Goal: Information Seeking & Learning: Find specific page/section

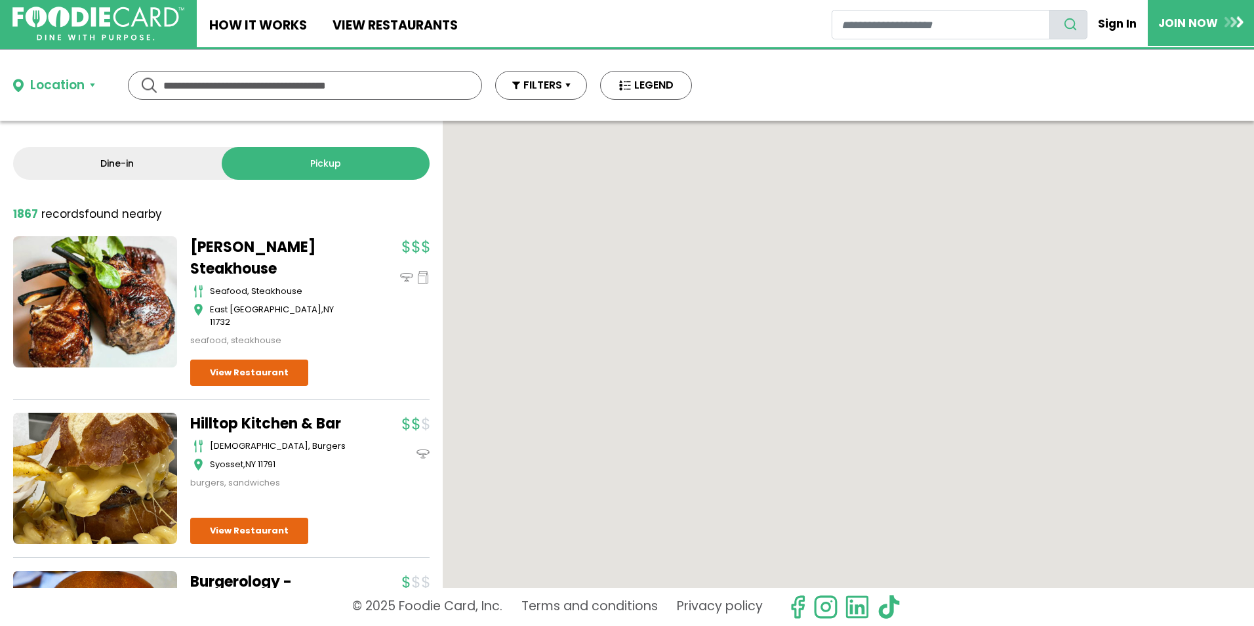
click at [310, 86] on input "text" at bounding box center [304, 86] width 283 height 28
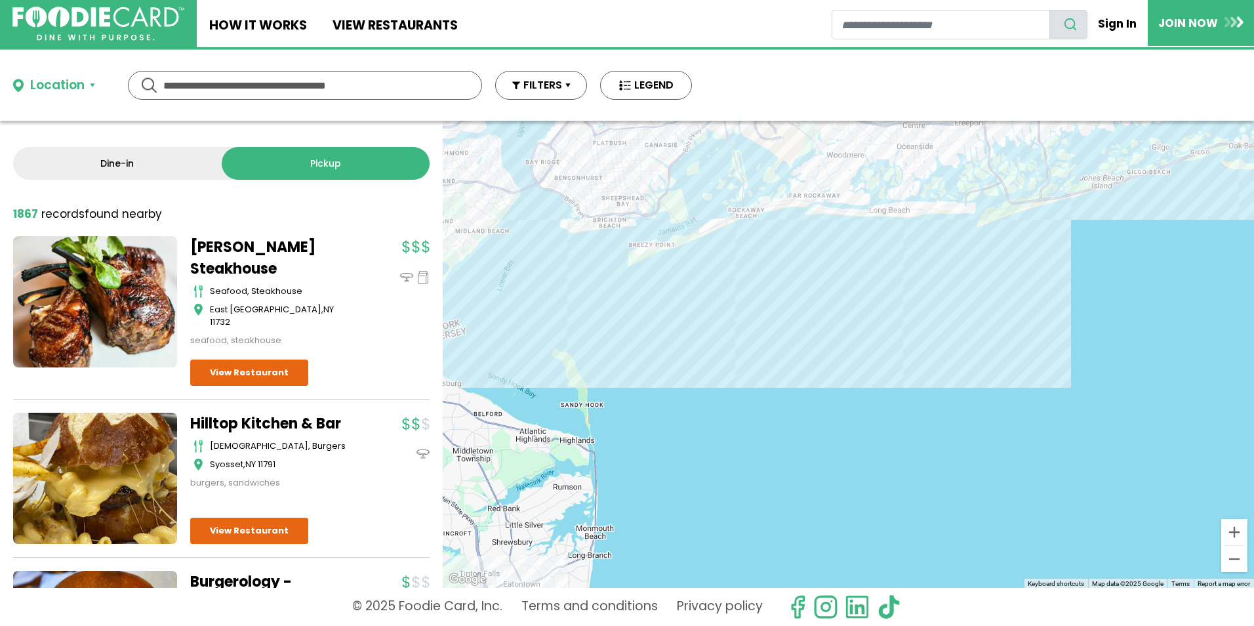
drag, startPoint x: 713, startPoint y: 363, endPoint x: 759, endPoint y: 601, distance: 241.9
click at [777, 625] on div "Location Use my current location Search by Region [US_STATE] 1602 restaurants […" at bounding box center [627, 338] width 1254 height 576
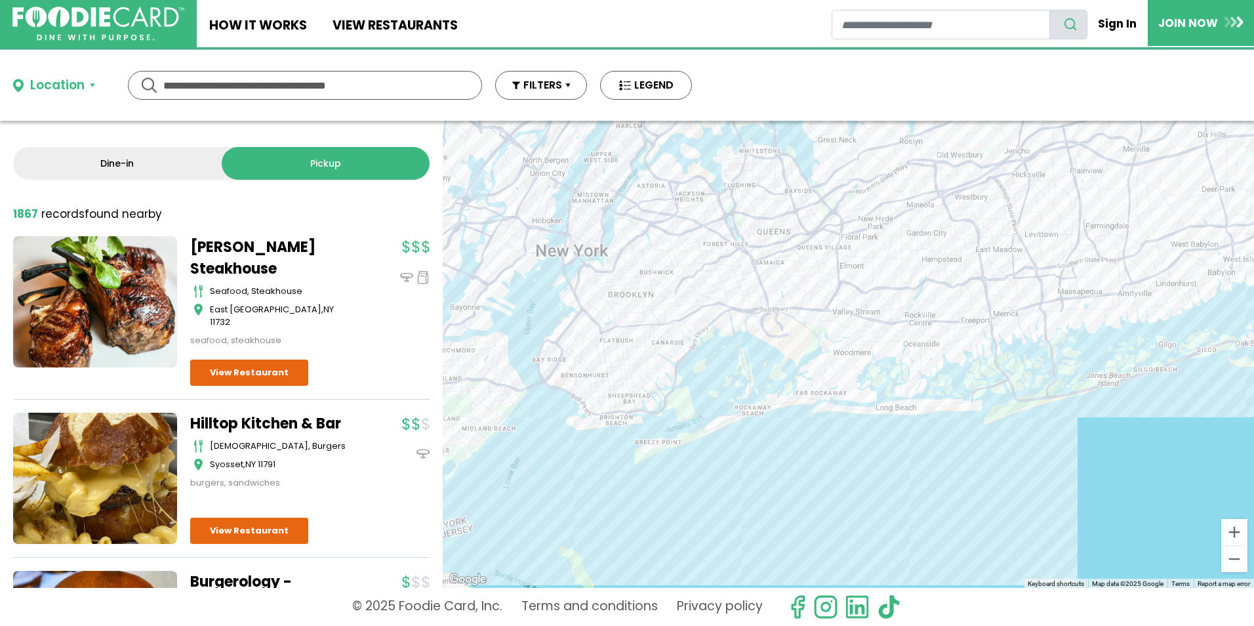
drag, startPoint x: 728, startPoint y: 354, endPoint x: 710, endPoint y: 489, distance: 135.6
click at [710, 489] on div at bounding box center [849, 354] width 812 height 467
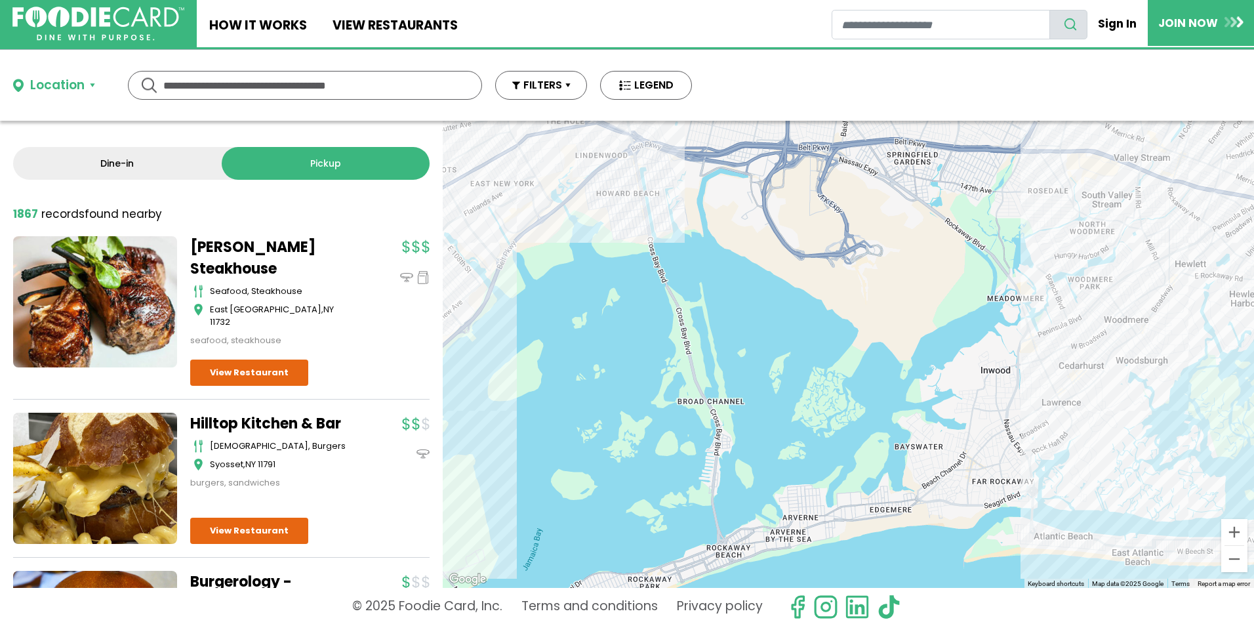
drag, startPoint x: 753, startPoint y: 390, endPoint x: 565, endPoint y: 551, distance: 247.1
click at [563, 559] on div at bounding box center [849, 354] width 812 height 467
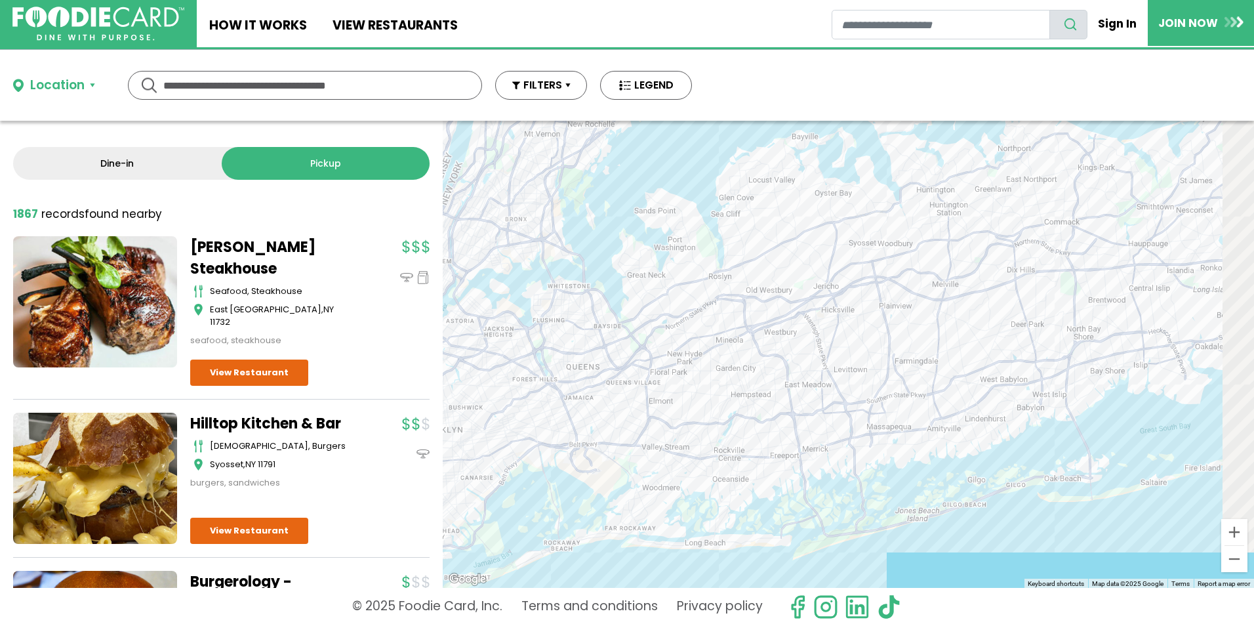
drag, startPoint x: 913, startPoint y: 481, endPoint x: 819, endPoint y: 529, distance: 104.7
click at [819, 529] on div at bounding box center [849, 354] width 812 height 467
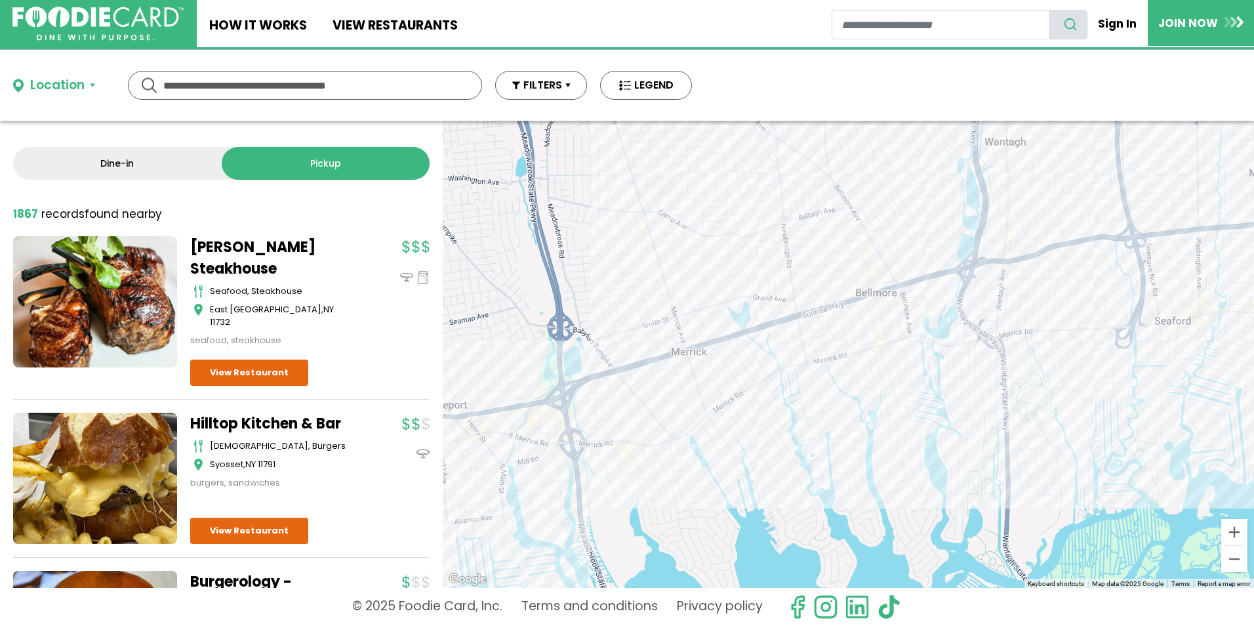
drag, startPoint x: 777, startPoint y: 430, endPoint x: 788, endPoint y: 476, distance: 47.7
click at [788, 476] on div at bounding box center [849, 354] width 812 height 467
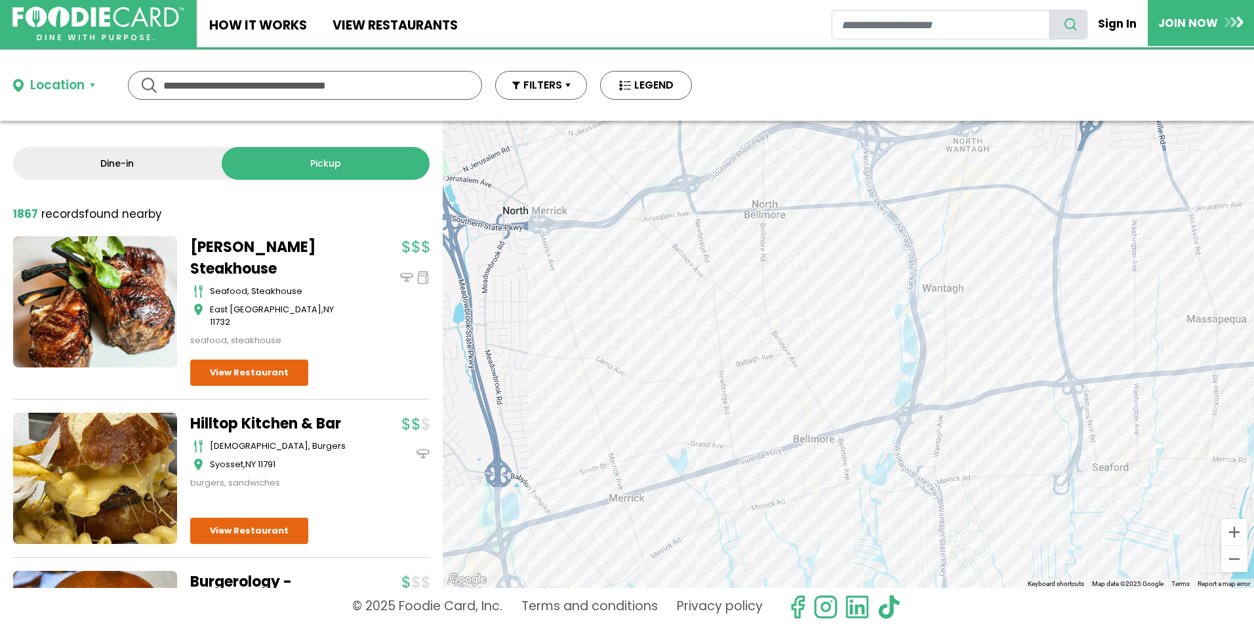
drag, startPoint x: 968, startPoint y: 253, endPoint x: 905, endPoint y: 397, distance: 157.5
click at [905, 397] on div at bounding box center [849, 354] width 812 height 467
drag, startPoint x: 771, startPoint y: 272, endPoint x: 813, endPoint y: 317, distance: 61.3
click at [813, 317] on div at bounding box center [849, 354] width 812 height 467
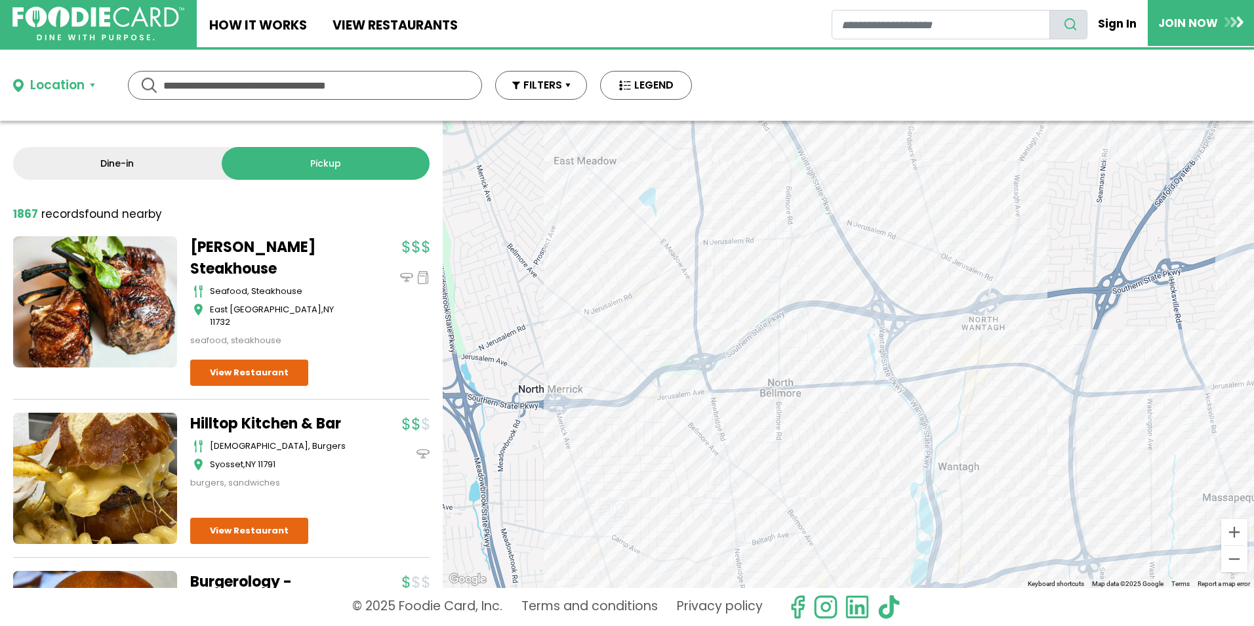
drag, startPoint x: 987, startPoint y: 340, endPoint x: 937, endPoint y: 451, distance: 122.2
click at [937, 451] on div at bounding box center [849, 354] width 812 height 467
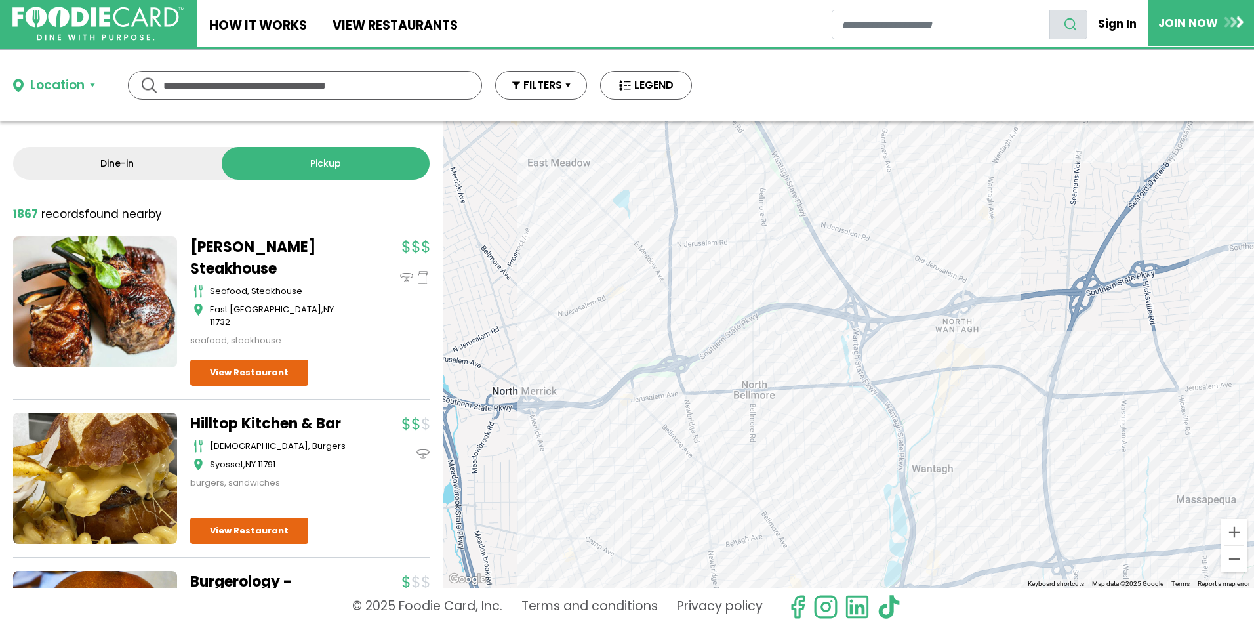
drag, startPoint x: 1013, startPoint y: 423, endPoint x: 956, endPoint y: 429, distance: 57.4
click at [956, 429] on div at bounding box center [849, 354] width 812 height 467
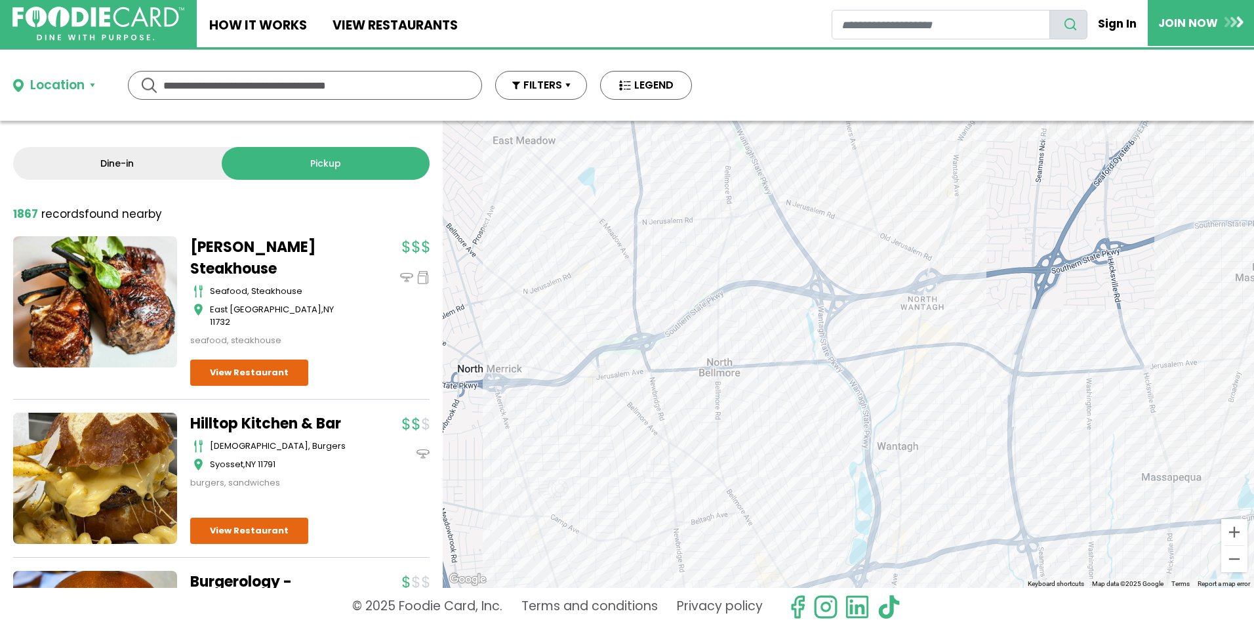
drag, startPoint x: 899, startPoint y: 511, endPoint x: 871, endPoint y: 449, distance: 68.1
click at [871, 449] on div at bounding box center [849, 354] width 812 height 467
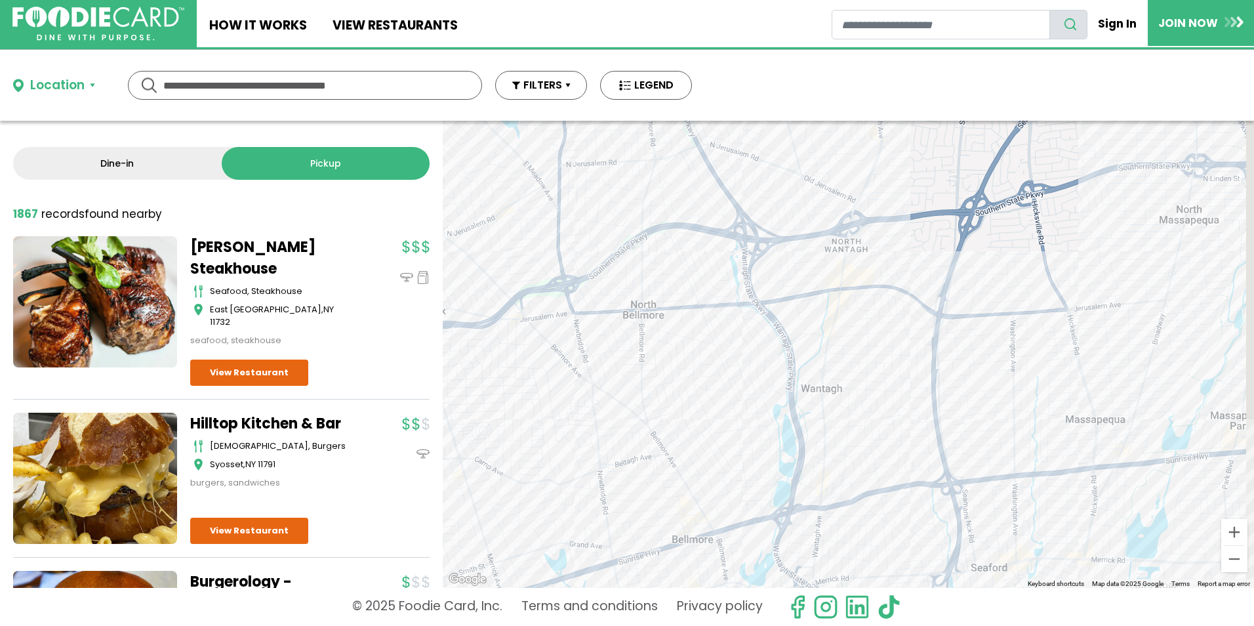
drag, startPoint x: 960, startPoint y: 415, endPoint x: 878, endPoint y: 385, distance: 86.8
click at [878, 385] on div at bounding box center [849, 354] width 812 height 467
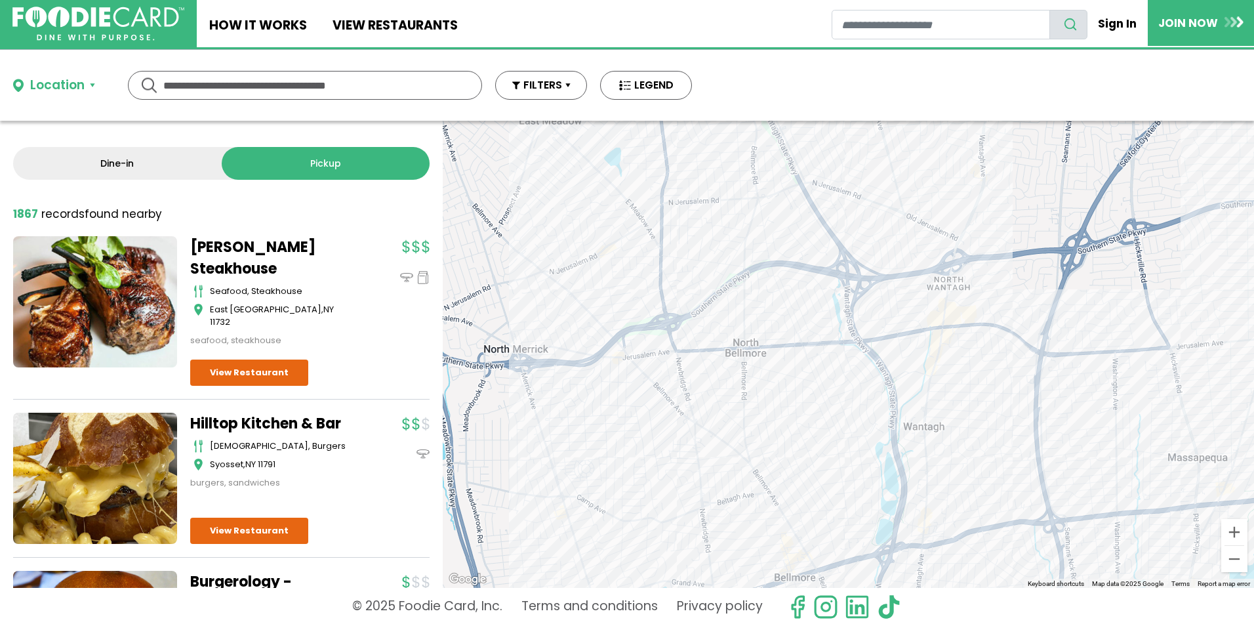
drag, startPoint x: 651, startPoint y: 241, endPoint x: 788, endPoint y: 296, distance: 146.9
click at [788, 296] on div at bounding box center [849, 354] width 812 height 467
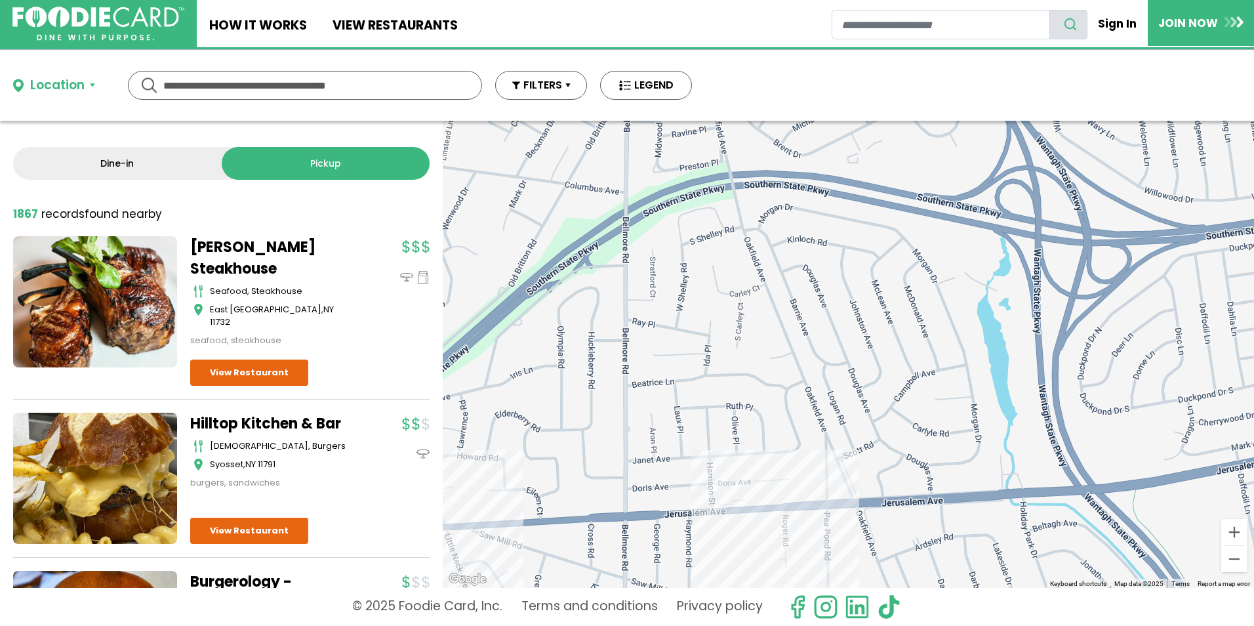
drag, startPoint x: 797, startPoint y: 300, endPoint x: 785, endPoint y: 326, distance: 28.8
click at [785, 326] on div at bounding box center [849, 354] width 812 height 467
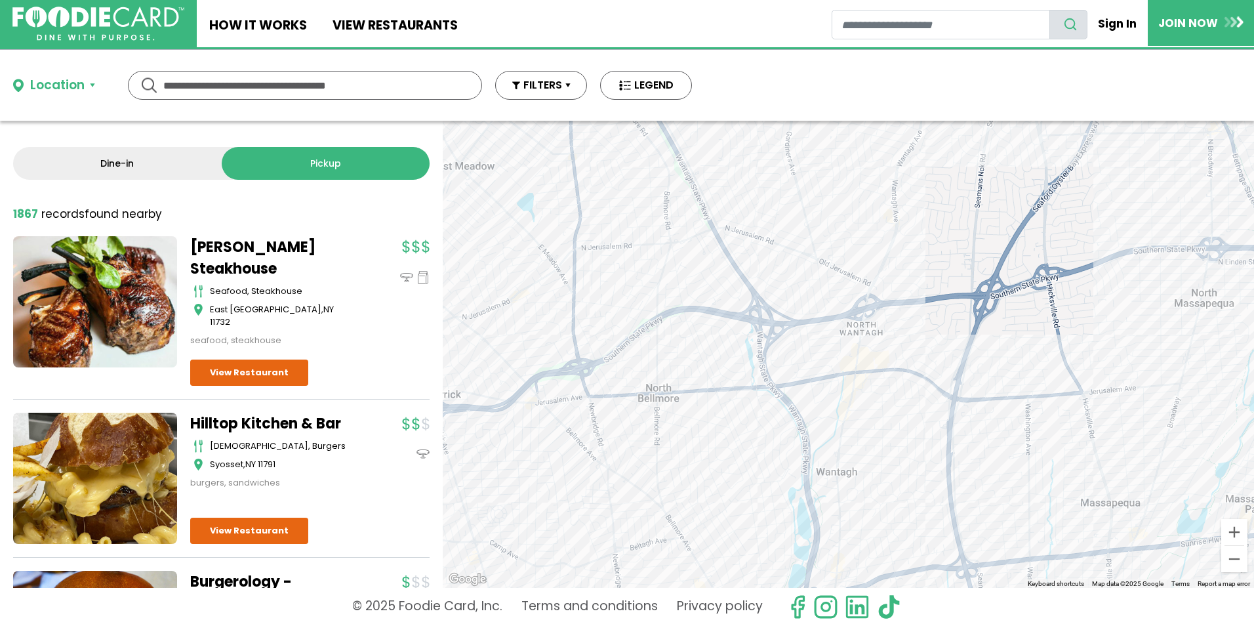
drag, startPoint x: 892, startPoint y: 220, endPoint x: 906, endPoint y: 304, distance: 85.2
click at [906, 298] on div at bounding box center [849, 354] width 812 height 467
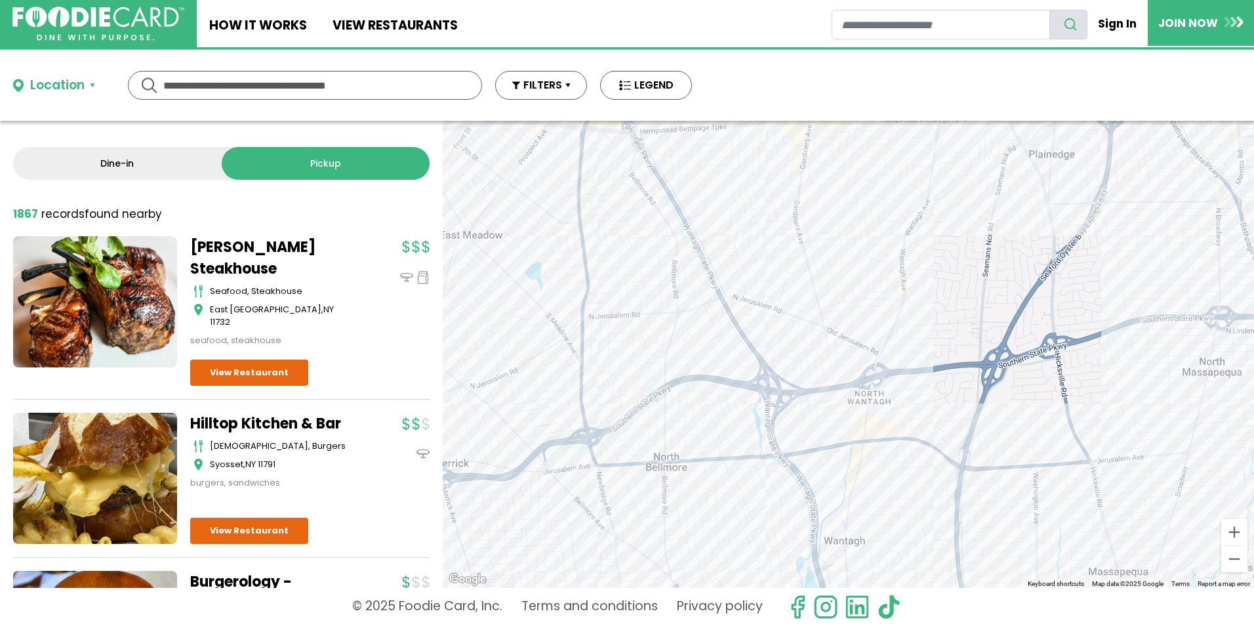
drag, startPoint x: 842, startPoint y: 230, endPoint x: 848, endPoint y: 295, distance: 64.5
click at [848, 295] on div at bounding box center [849, 354] width 812 height 467
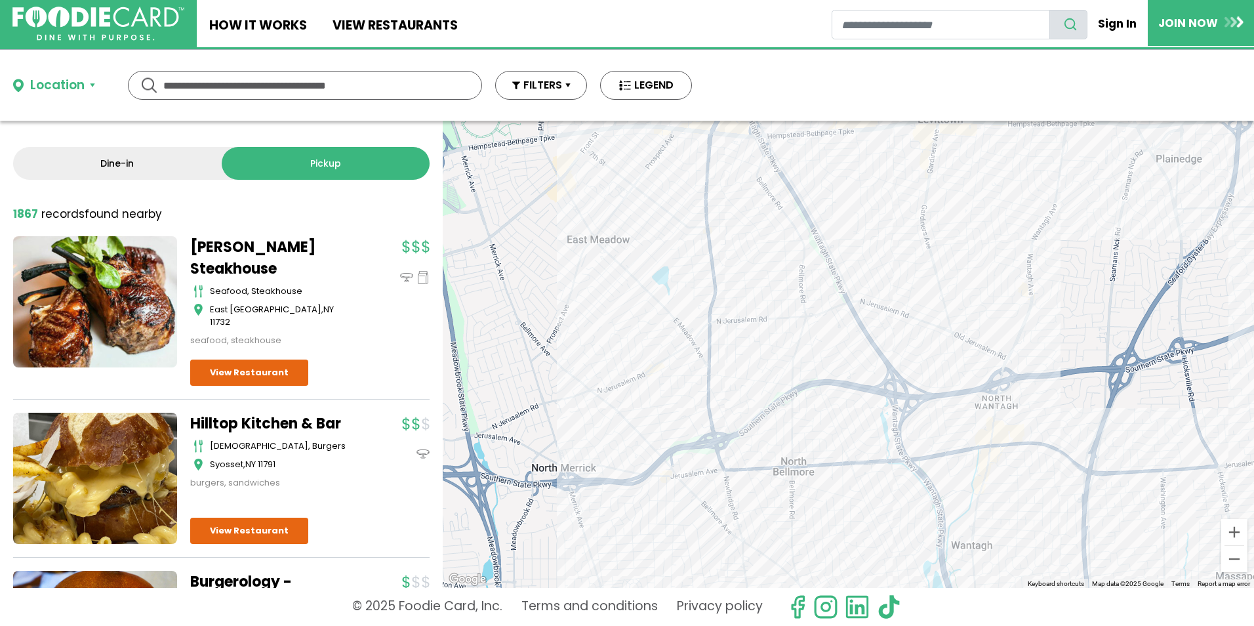
drag, startPoint x: 576, startPoint y: 386, endPoint x: 712, endPoint y: 356, distance: 139.8
click at [712, 356] on div at bounding box center [849, 354] width 812 height 467
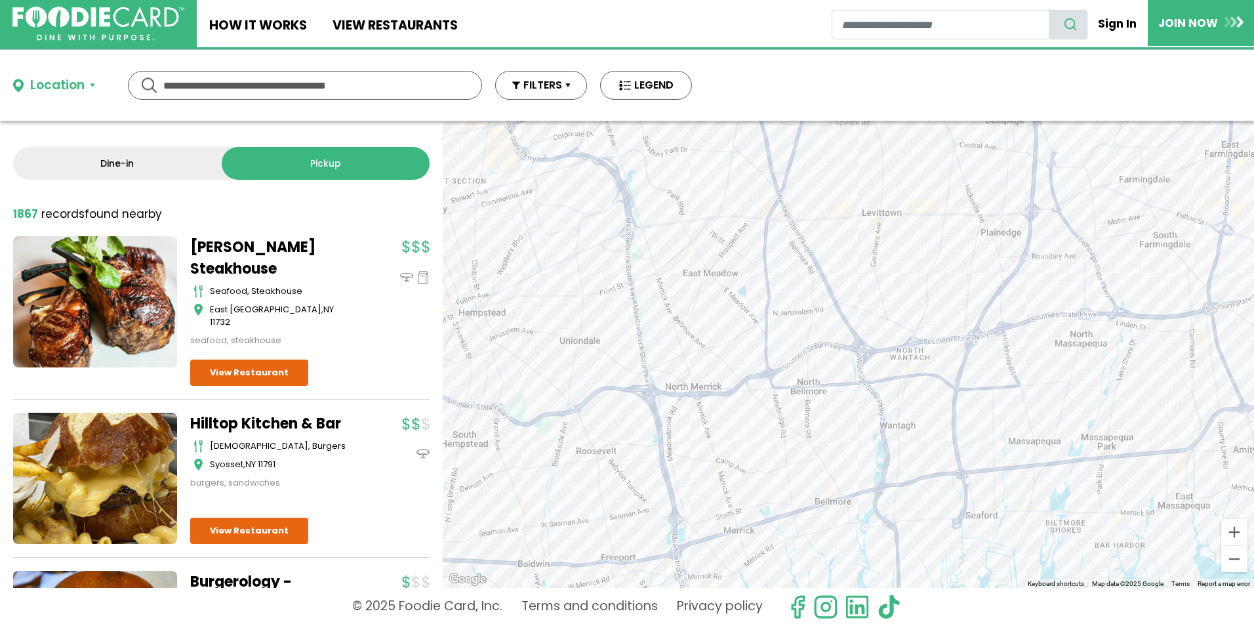
click at [79, 85] on div "Location" at bounding box center [57, 85] width 54 height 19
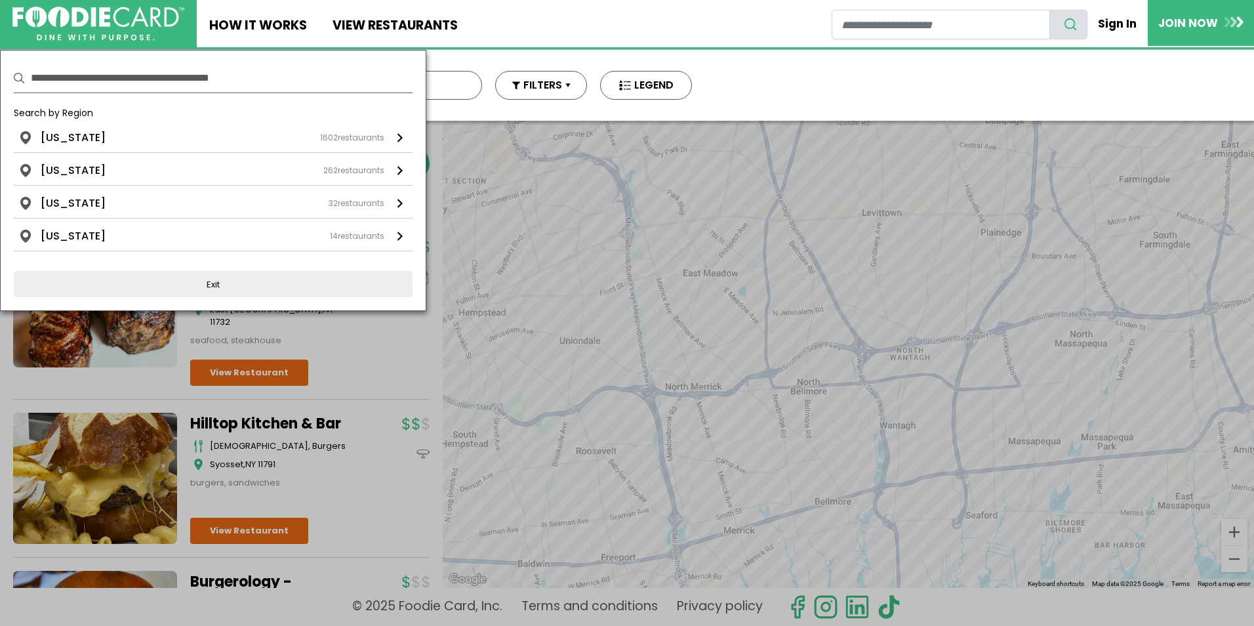
click at [83, 75] on input "text" at bounding box center [222, 78] width 382 height 29
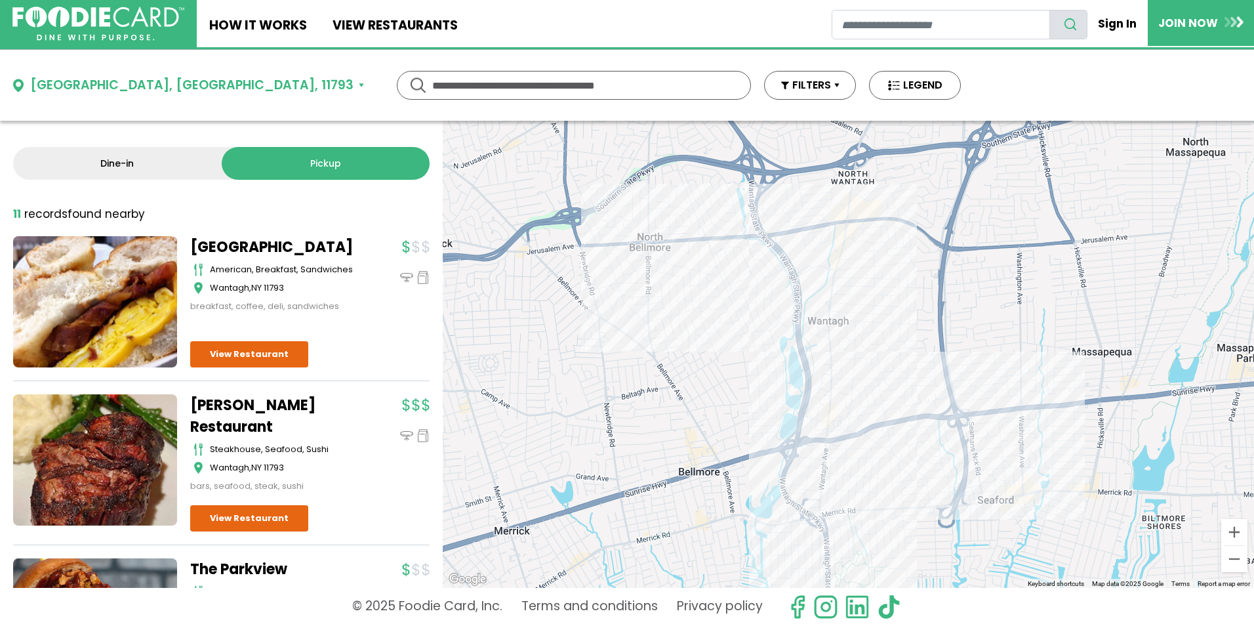
drag, startPoint x: 1133, startPoint y: 321, endPoint x: 1109, endPoint y: 325, distance: 24.6
click at [1109, 325] on div at bounding box center [849, 354] width 812 height 467
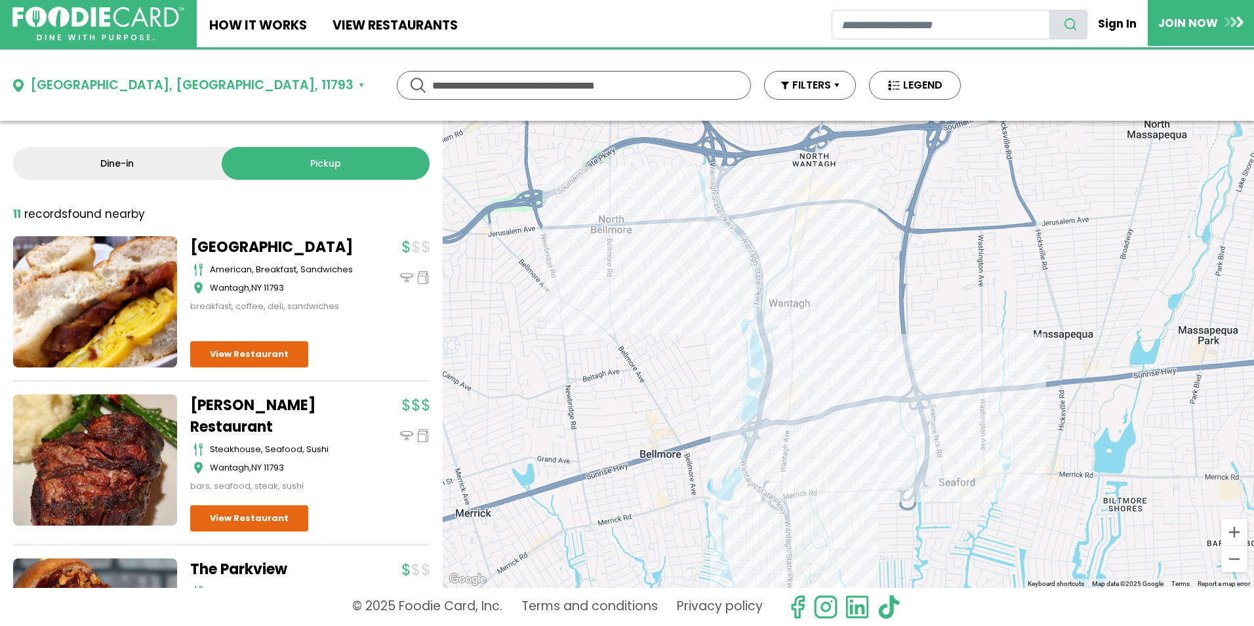
drag, startPoint x: 1089, startPoint y: 327, endPoint x: 1050, endPoint y: 310, distance: 43.2
click at [1050, 310] on div at bounding box center [849, 354] width 812 height 467
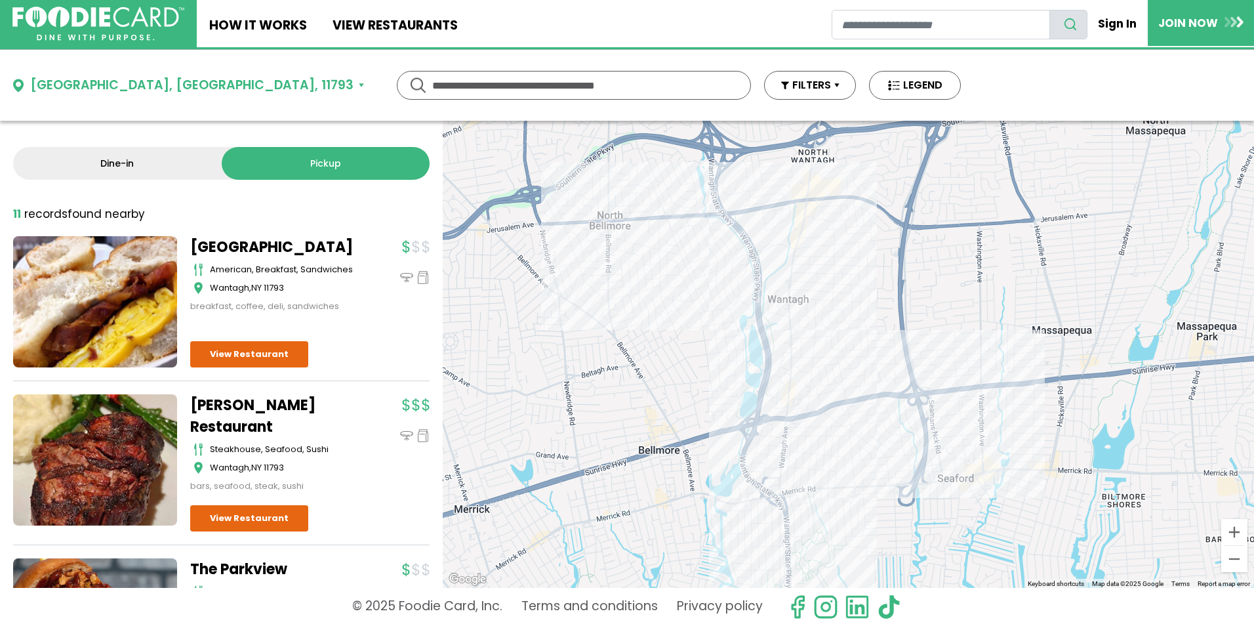
drag, startPoint x: 1036, startPoint y: 316, endPoint x: 1035, endPoint y: 302, distance: 13.8
click at [1035, 302] on div at bounding box center [849, 354] width 812 height 467
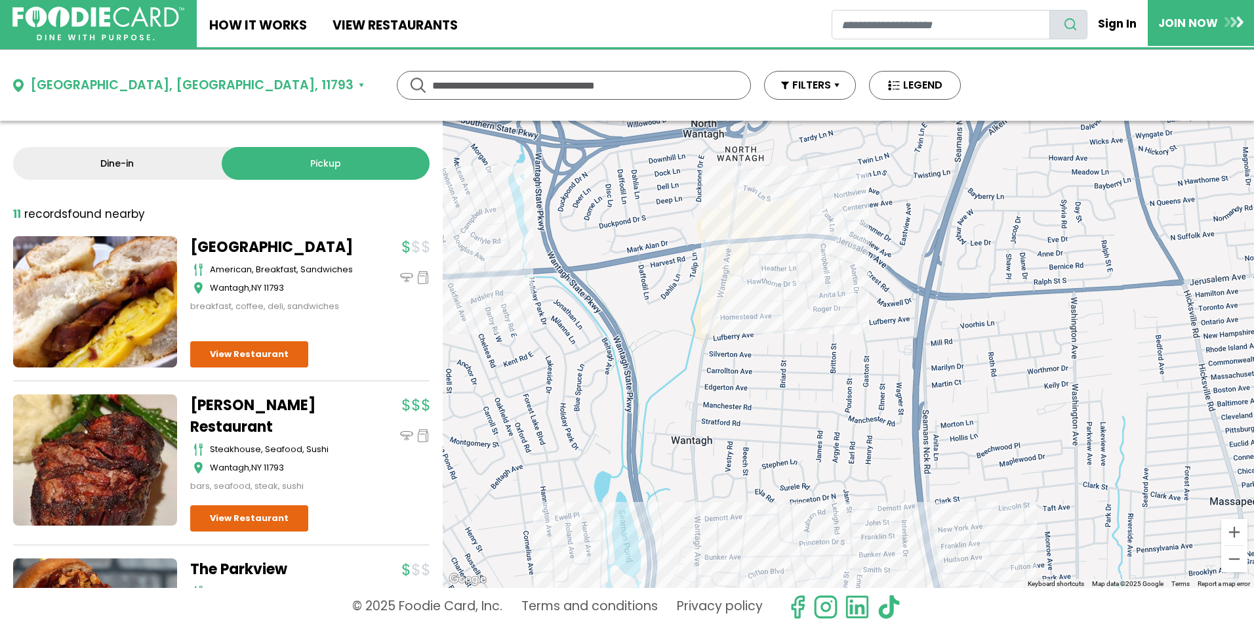
drag, startPoint x: 861, startPoint y: 195, endPoint x: 733, endPoint y: 625, distance: 448.8
click at [733, 625] on div "**********" at bounding box center [627, 338] width 1254 height 576
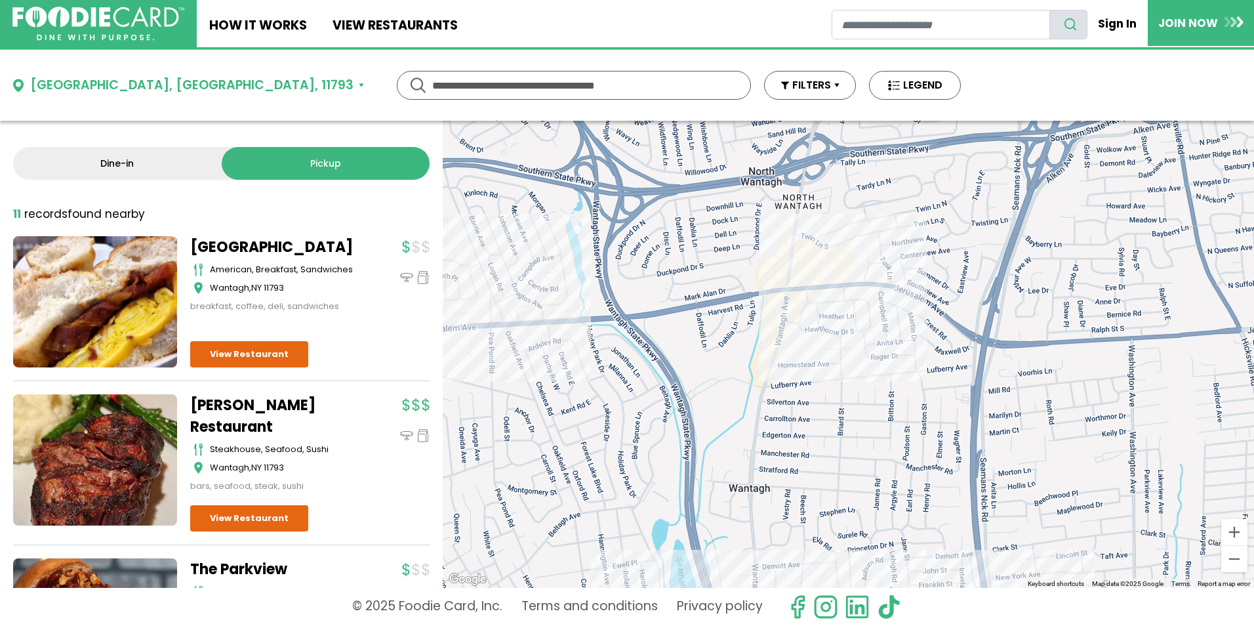
drag, startPoint x: 750, startPoint y: 398, endPoint x: 802, endPoint y: 436, distance: 63.9
click at [802, 436] on div at bounding box center [849, 354] width 812 height 467
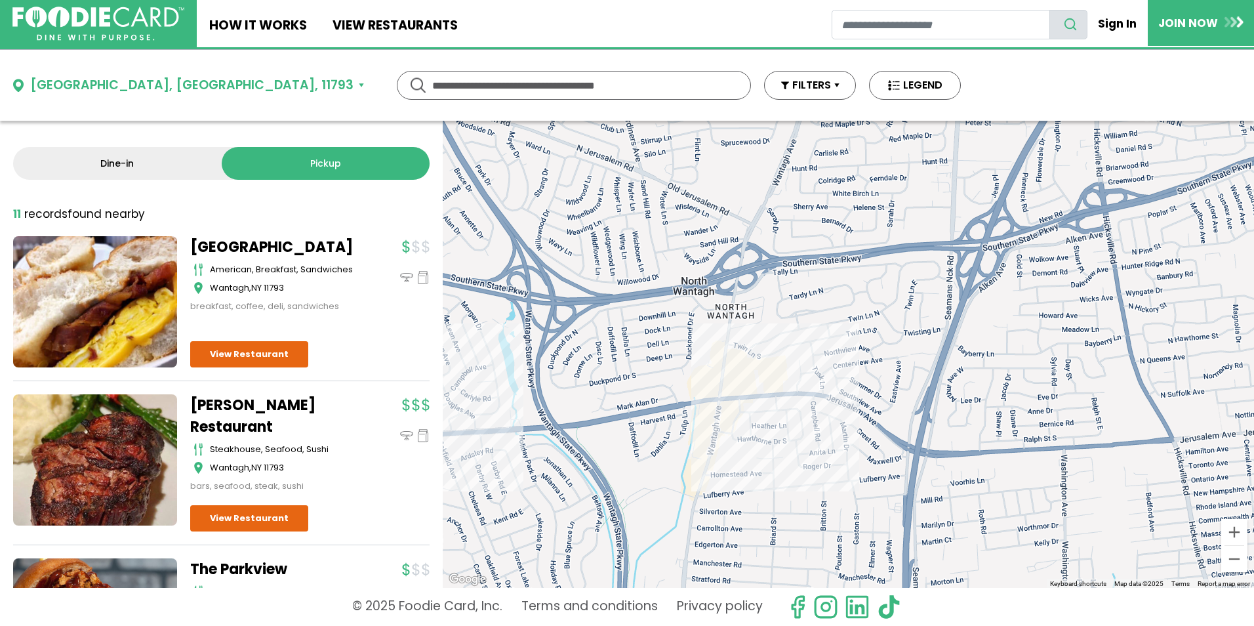
drag, startPoint x: 756, startPoint y: 285, endPoint x: 691, endPoint y: 400, distance: 132.2
click at [691, 400] on div at bounding box center [849, 354] width 812 height 467
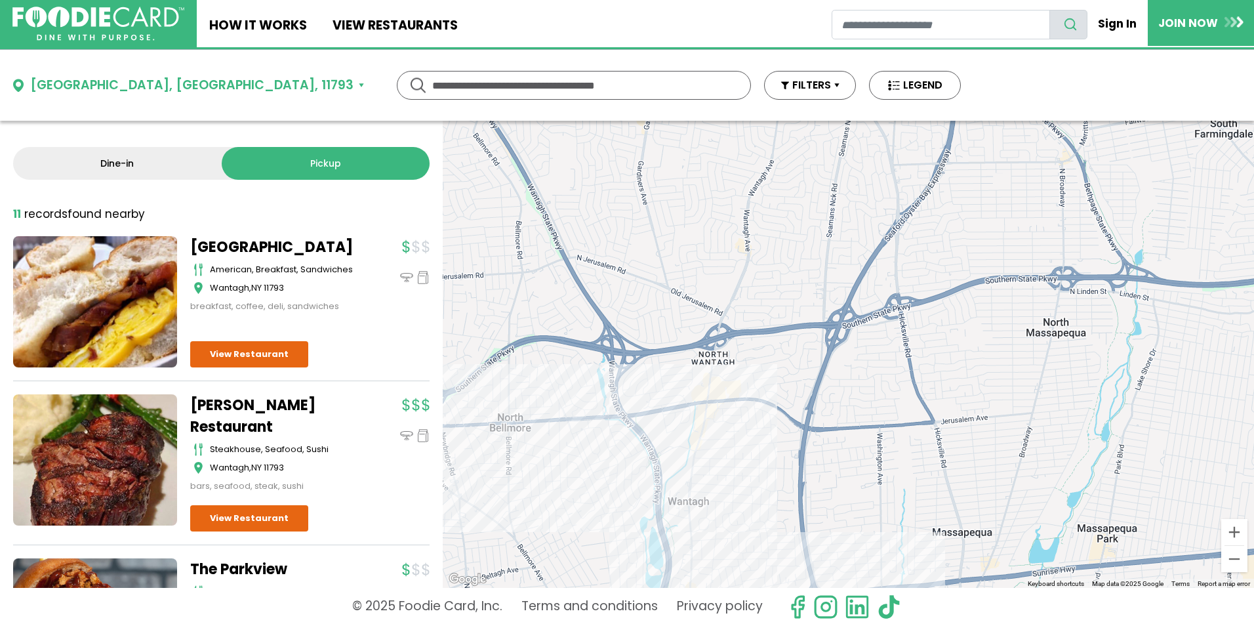
click at [161, 83] on div "[GEOGRAPHIC_DATA], [GEOGRAPHIC_DATA], 11793" at bounding box center [205, 85] width 384 height 19
click at [152, 85] on button "[GEOGRAPHIC_DATA], [GEOGRAPHIC_DATA], 11793" at bounding box center [188, 85] width 351 height 19
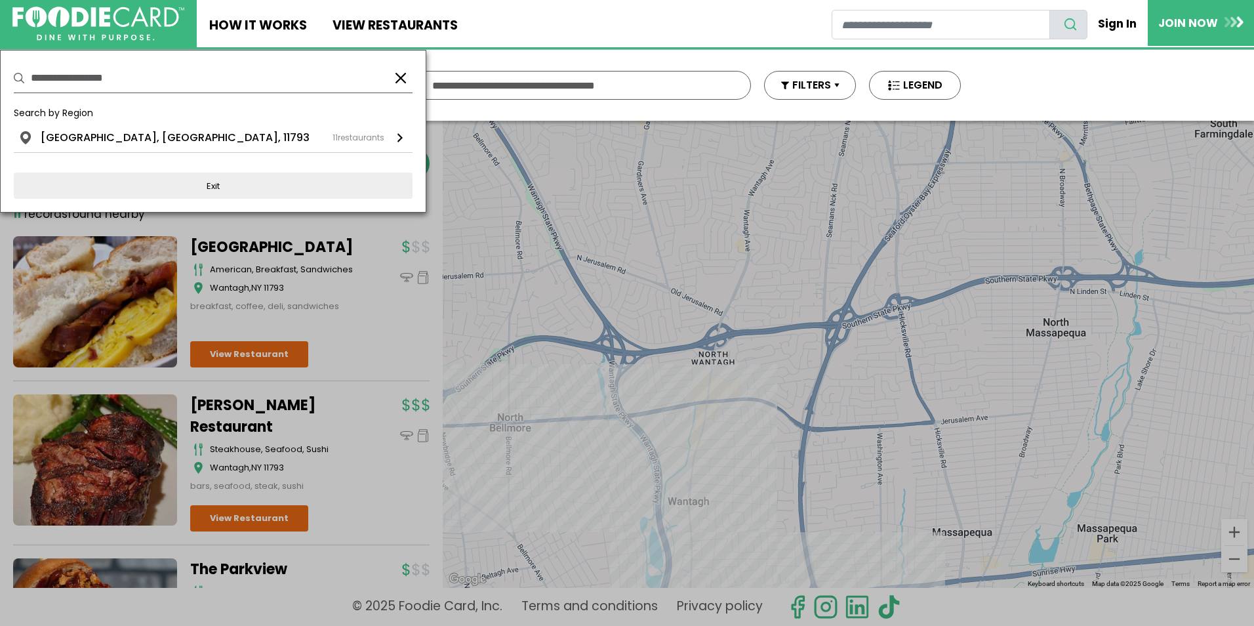
click at [113, 75] on input "**********" at bounding box center [207, 78] width 352 height 29
drag, startPoint x: 148, startPoint y: 77, endPoint x: 0, endPoint y: 93, distance: 148.4
click at [0, 93] on html "Skip Navigation Skip to Login Skip to Footer Home How It Works View restaurants" at bounding box center [627, 313] width 1254 height 626
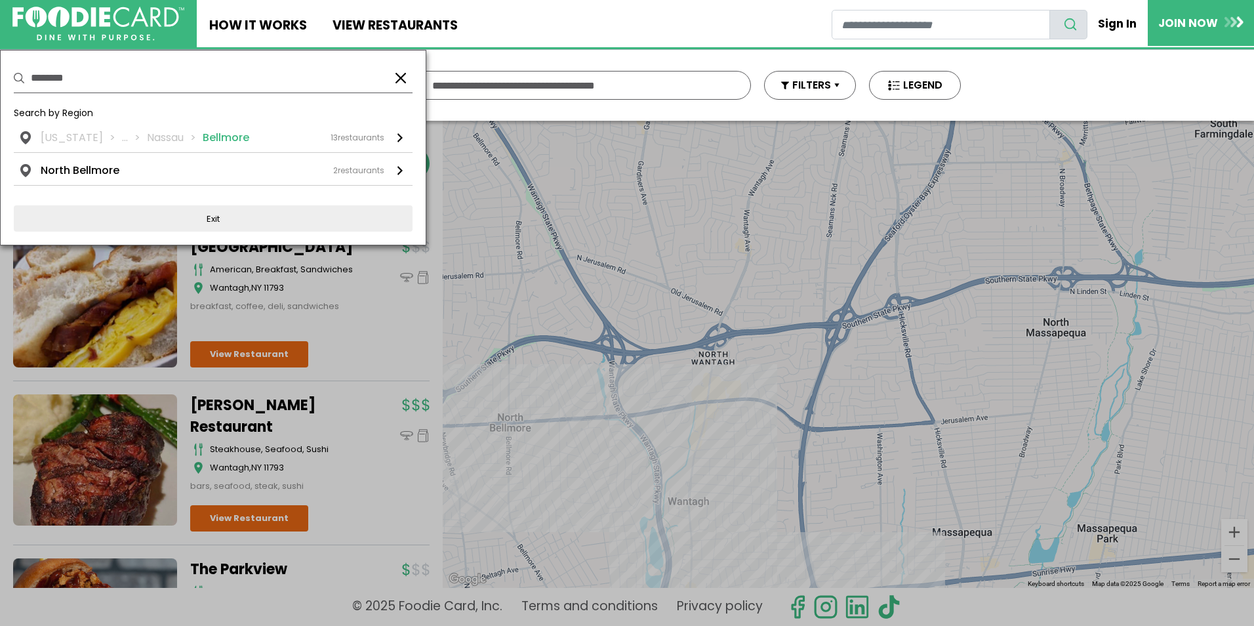
click at [216, 134] on li "Bellmore" at bounding box center [226, 138] width 47 height 16
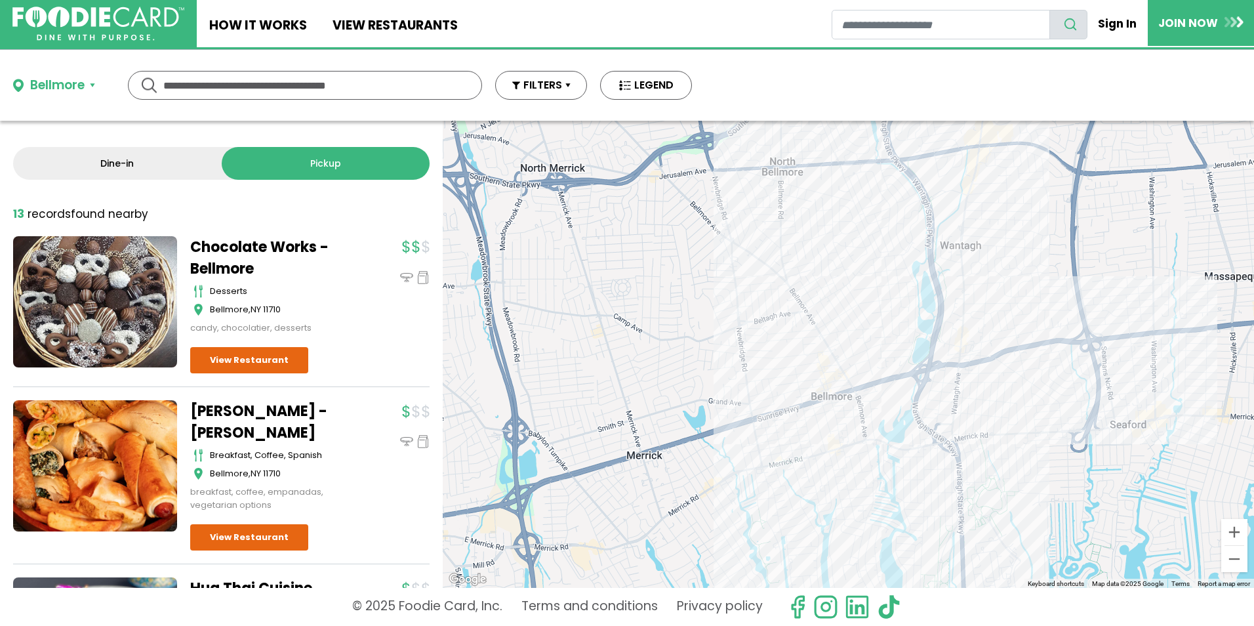
drag, startPoint x: 709, startPoint y: 397, endPoint x: 673, endPoint y: 360, distance: 51.0
click at [673, 360] on div at bounding box center [849, 354] width 812 height 467
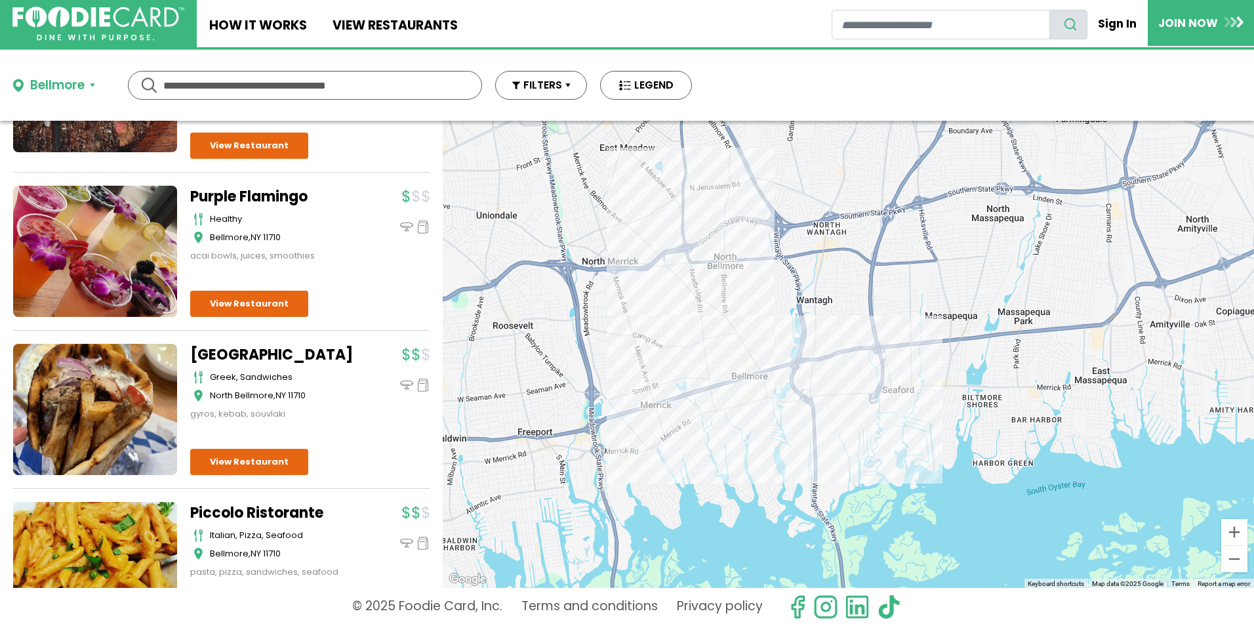
scroll to position [1115, 0]
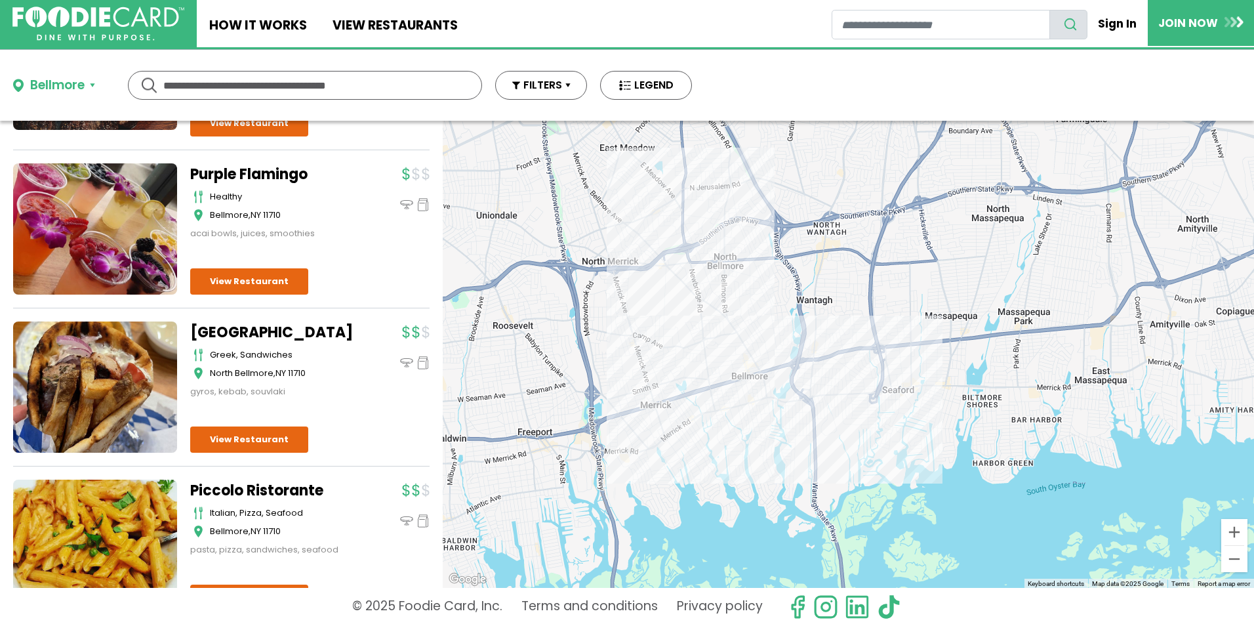
click at [261, 321] on link "[GEOGRAPHIC_DATA]" at bounding box center [272, 332] width 164 height 22
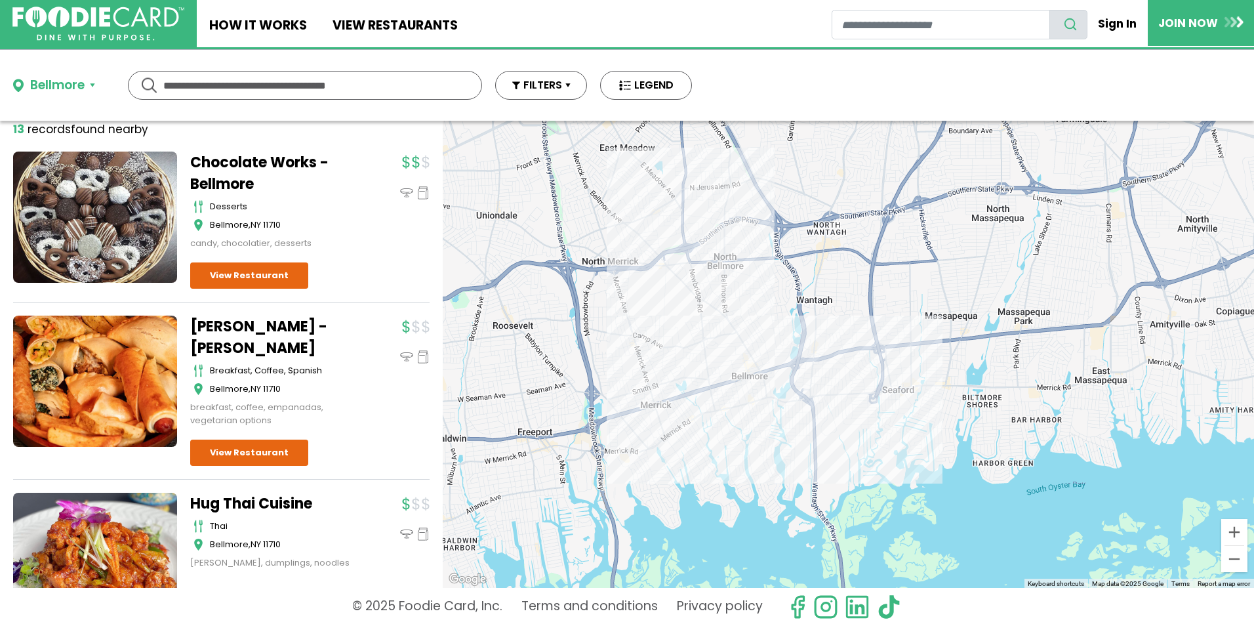
scroll to position [0, 0]
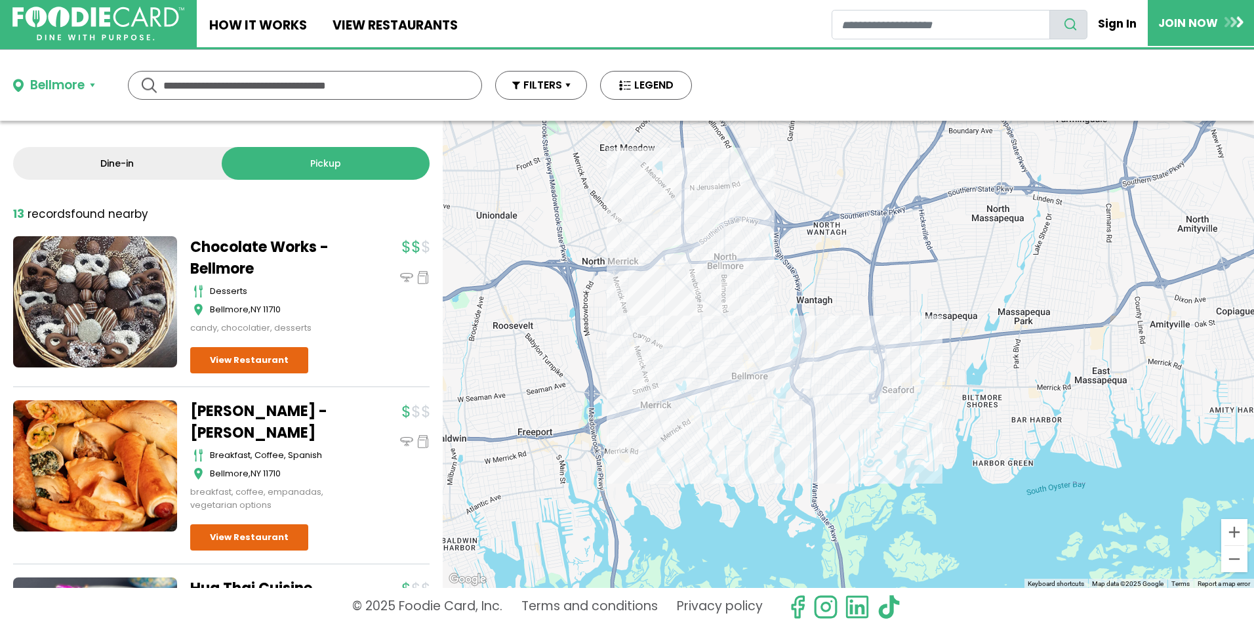
click at [136, 167] on link "Dine-in" at bounding box center [117, 163] width 209 height 33
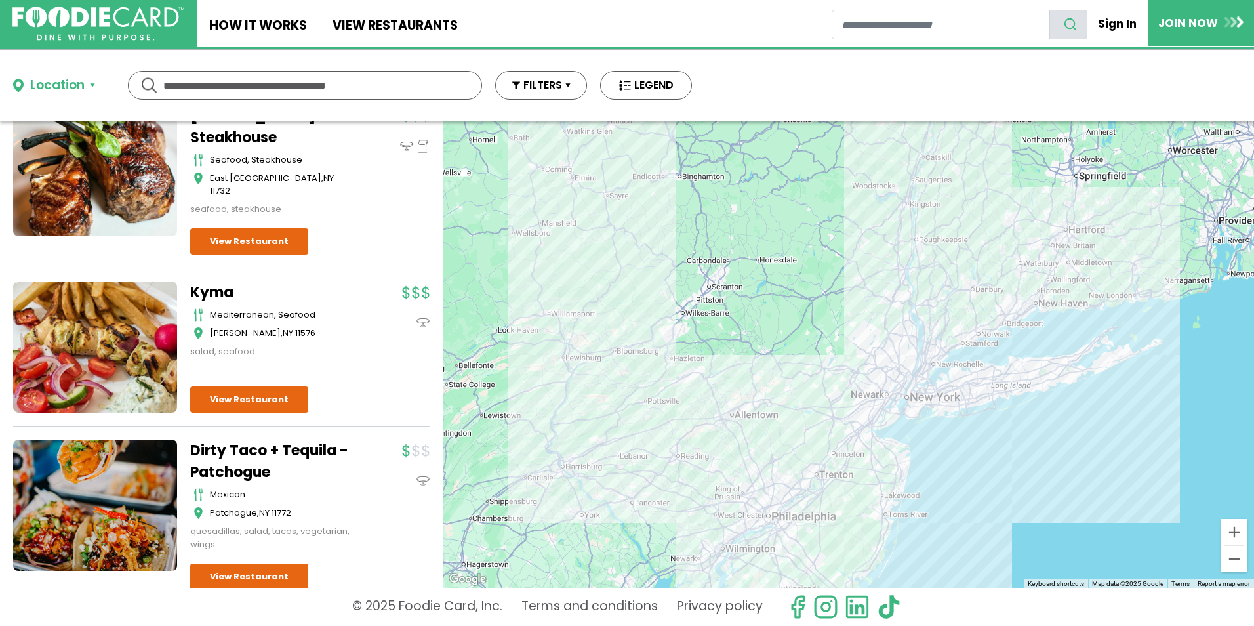
scroll to position [66, 0]
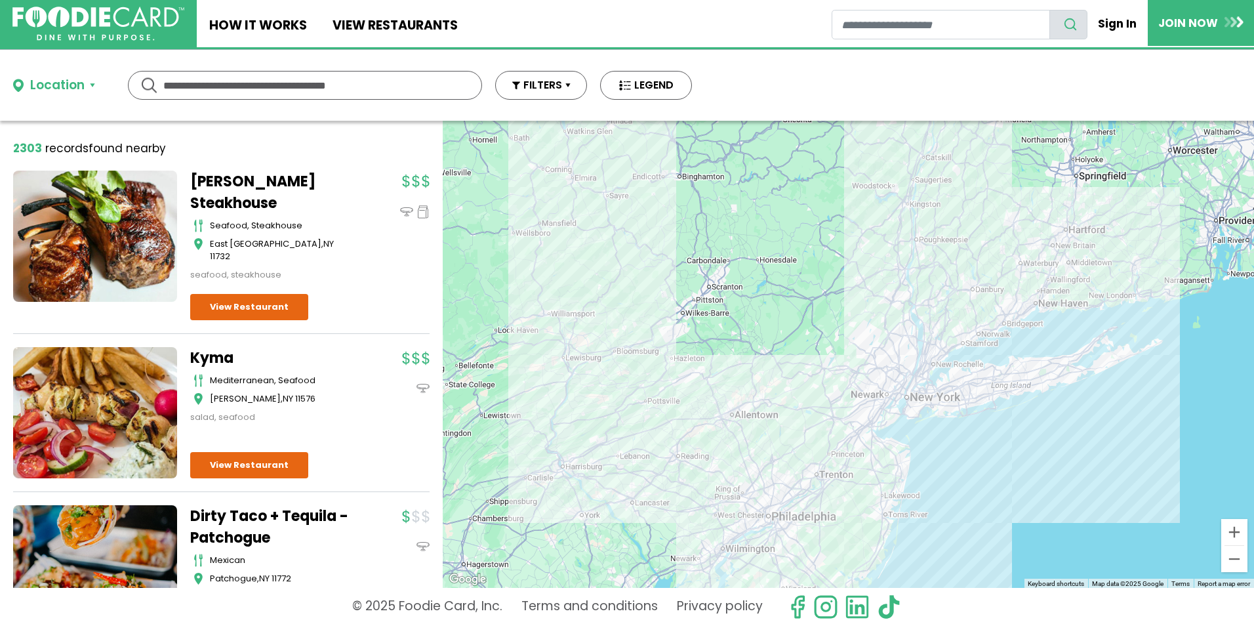
click at [87, 87] on button "Location" at bounding box center [54, 85] width 82 height 19
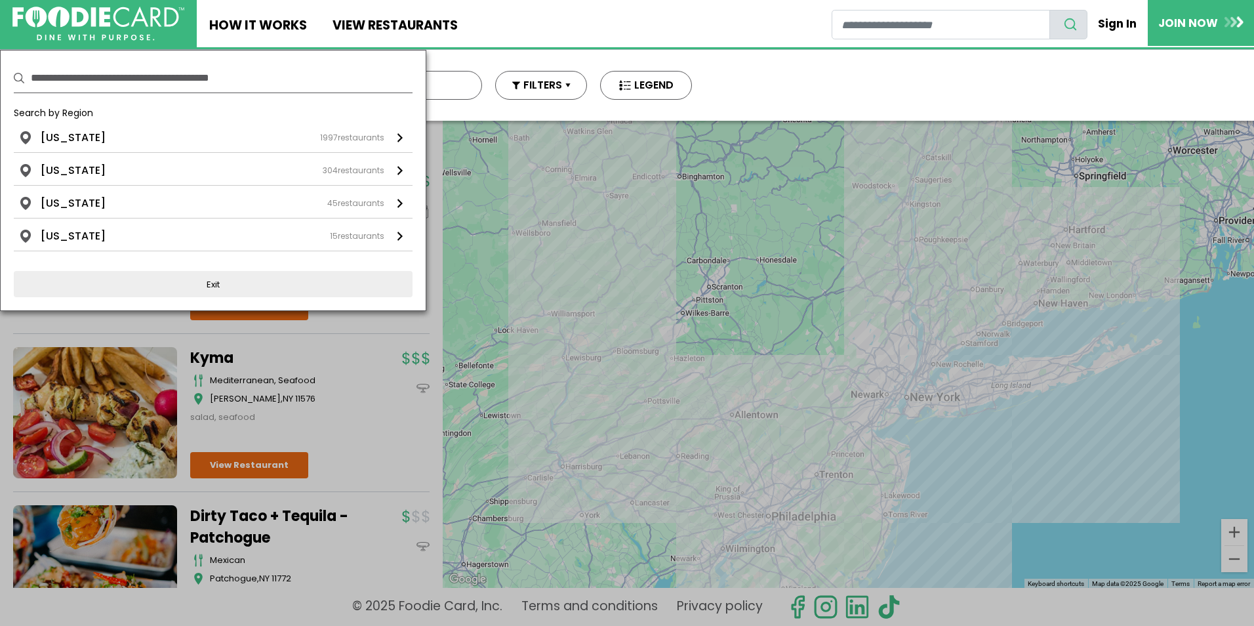
click at [100, 91] on input "text" at bounding box center [222, 78] width 382 height 29
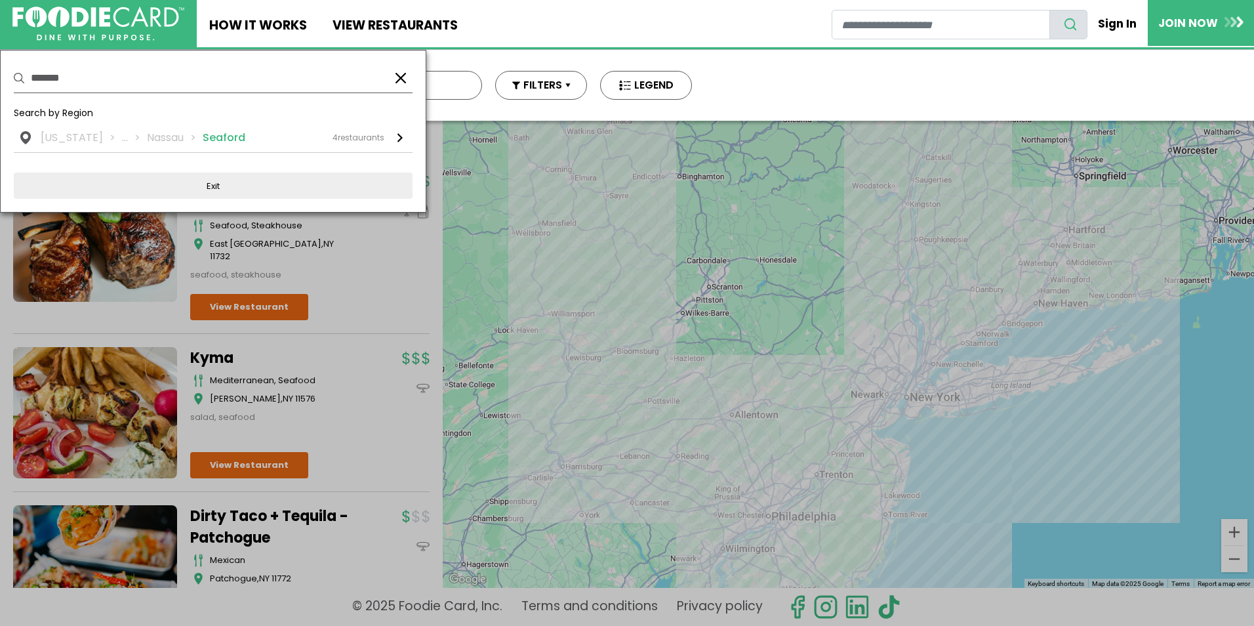
click at [204, 133] on li "Seaford" at bounding box center [224, 138] width 43 height 16
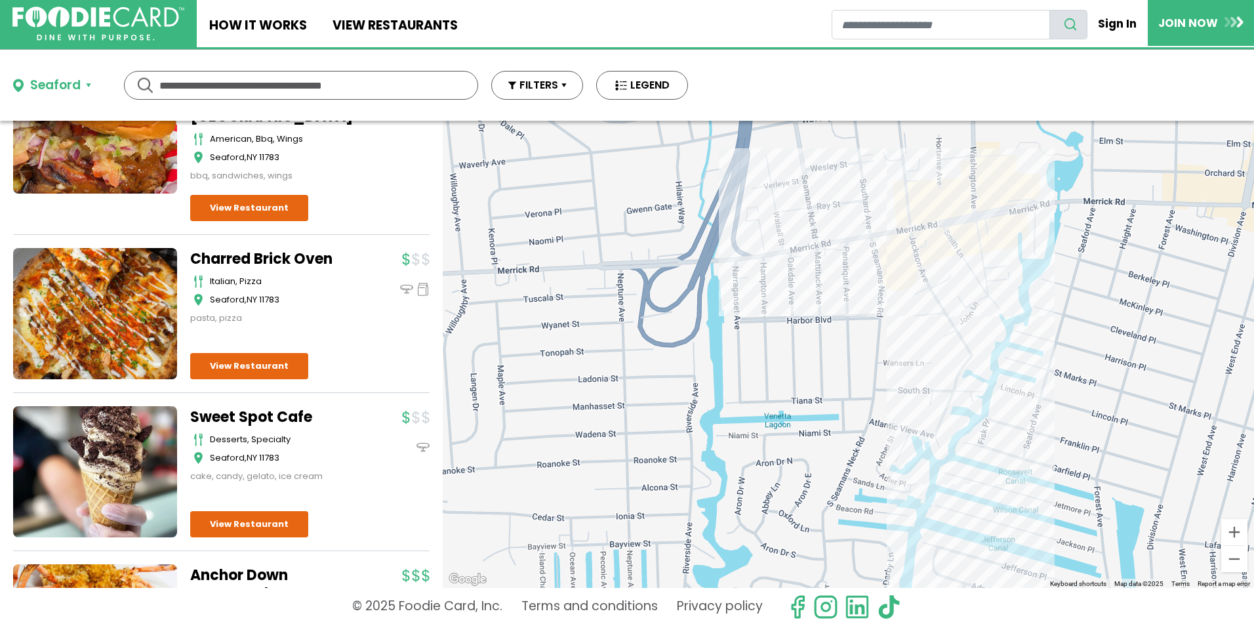
scroll to position [0, 0]
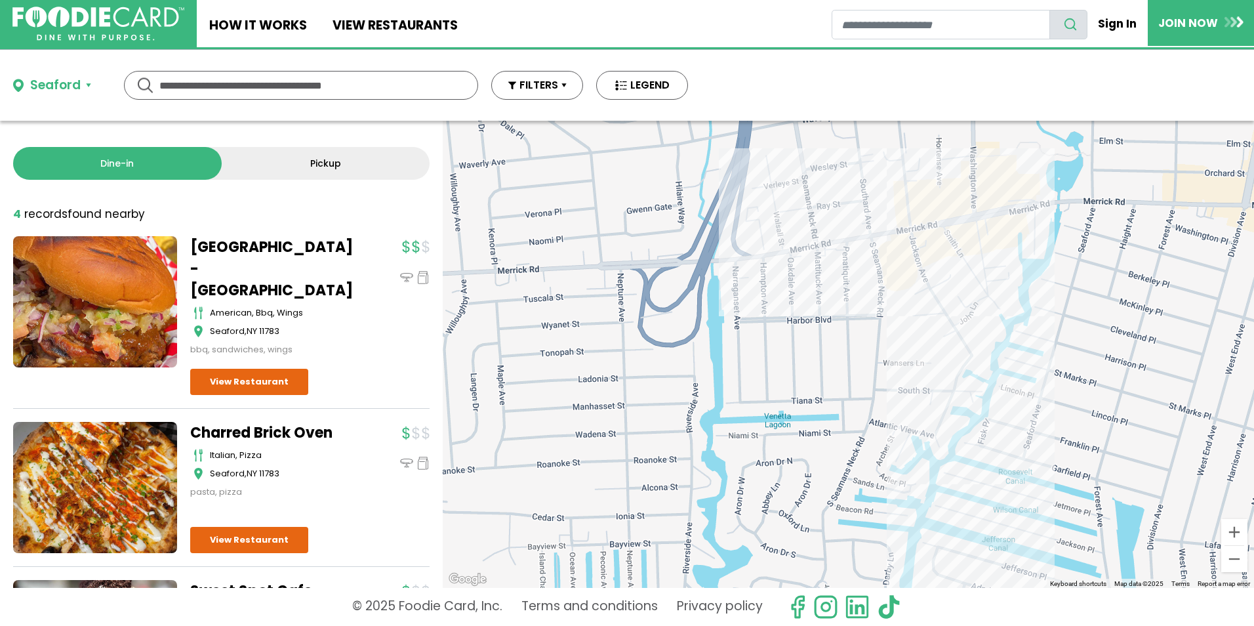
click at [285, 163] on link "Pickup" at bounding box center [326, 163] width 209 height 33
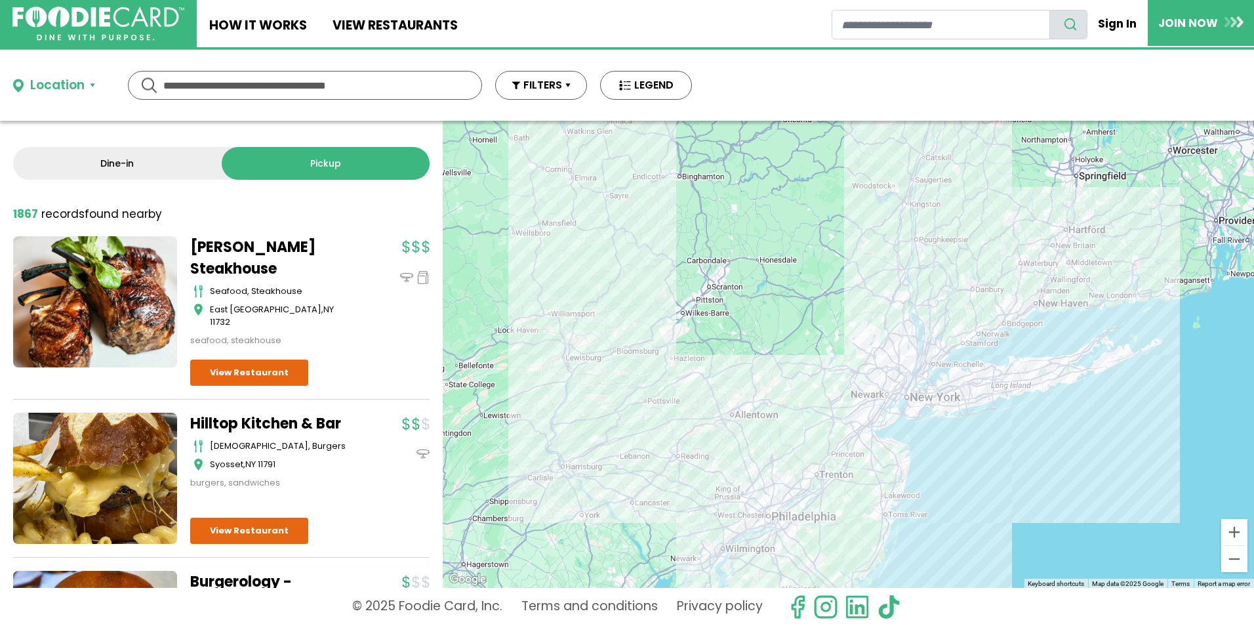
click at [92, 83] on button "Location" at bounding box center [54, 85] width 82 height 19
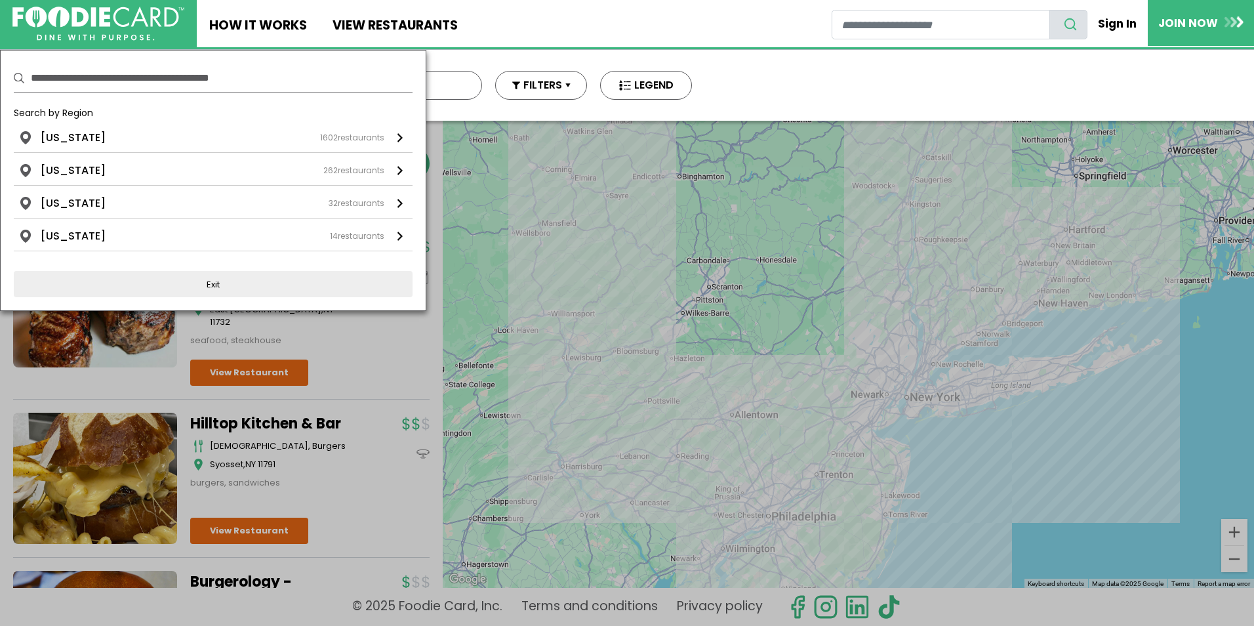
click at [108, 90] on input "text" at bounding box center [222, 78] width 382 height 29
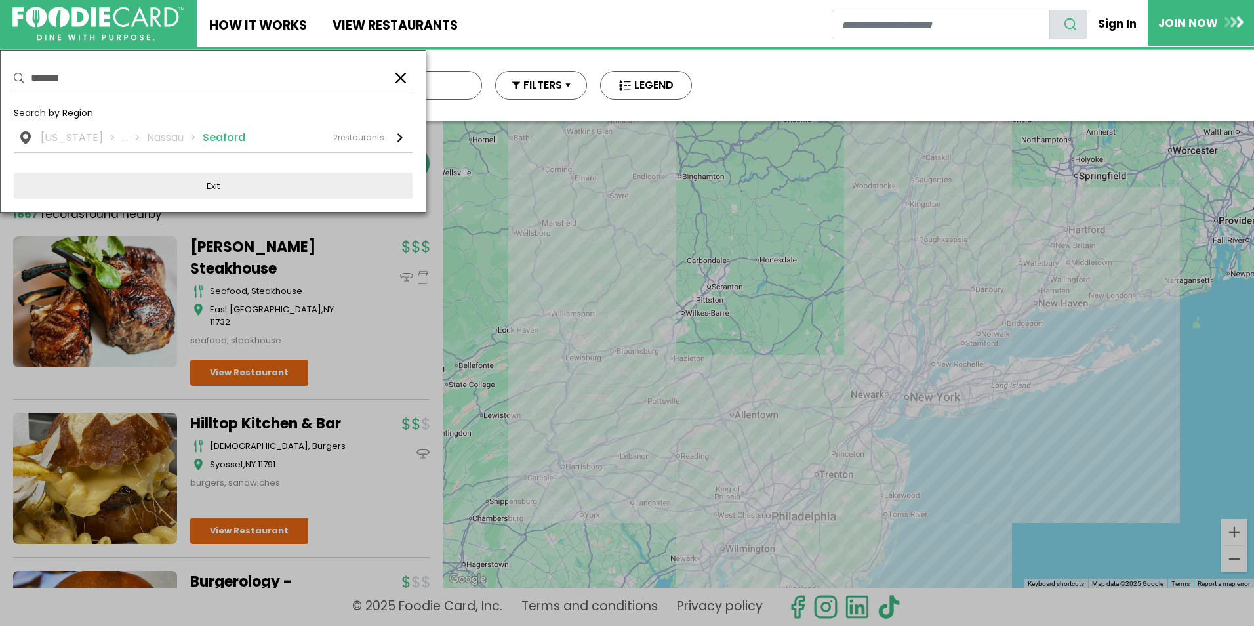
type input "*******"
click at [203, 136] on li "Seaford" at bounding box center [224, 138] width 43 height 16
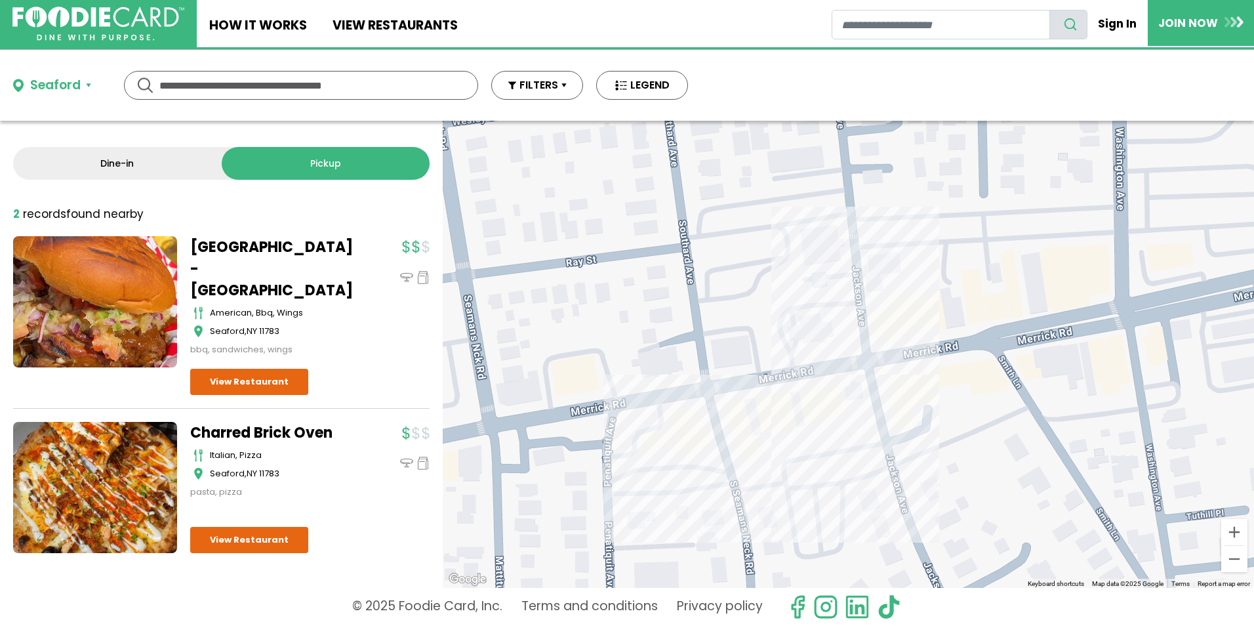
click at [196, 89] on input "text" at bounding box center [300, 86] width 283 height 28
click at [68, 91] on div "Seaford" at bounding box center [55, 85] width 51 height 19
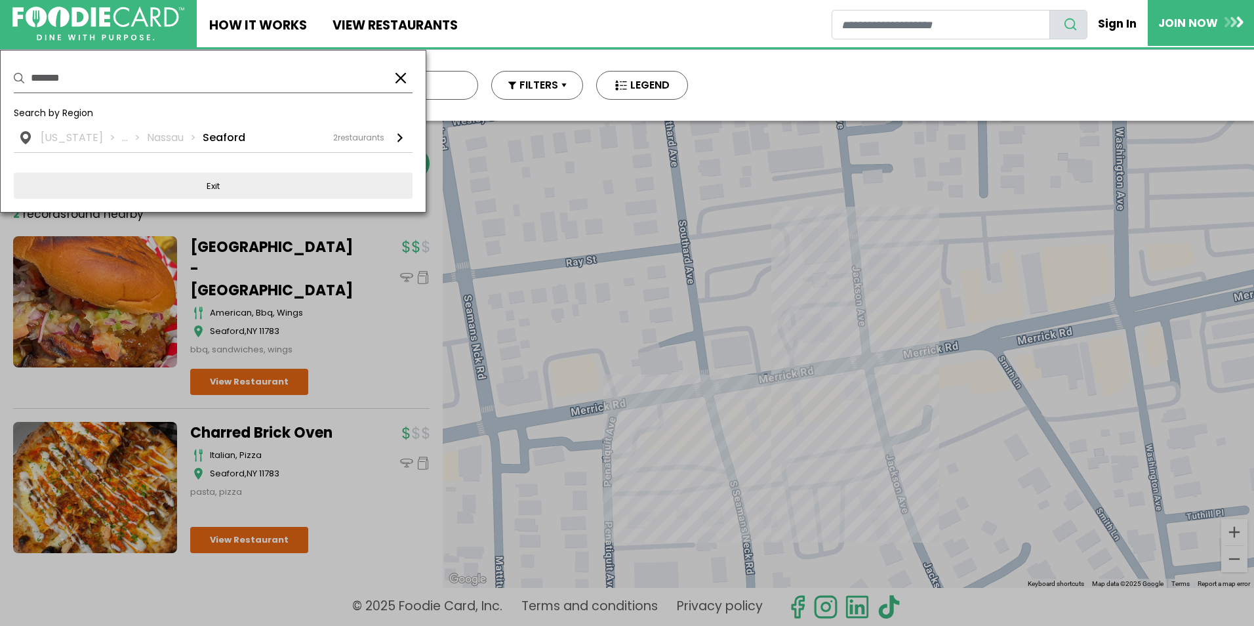
click at [403, 76] on button "button" at bounding box center [401, 78] width 16 height 16
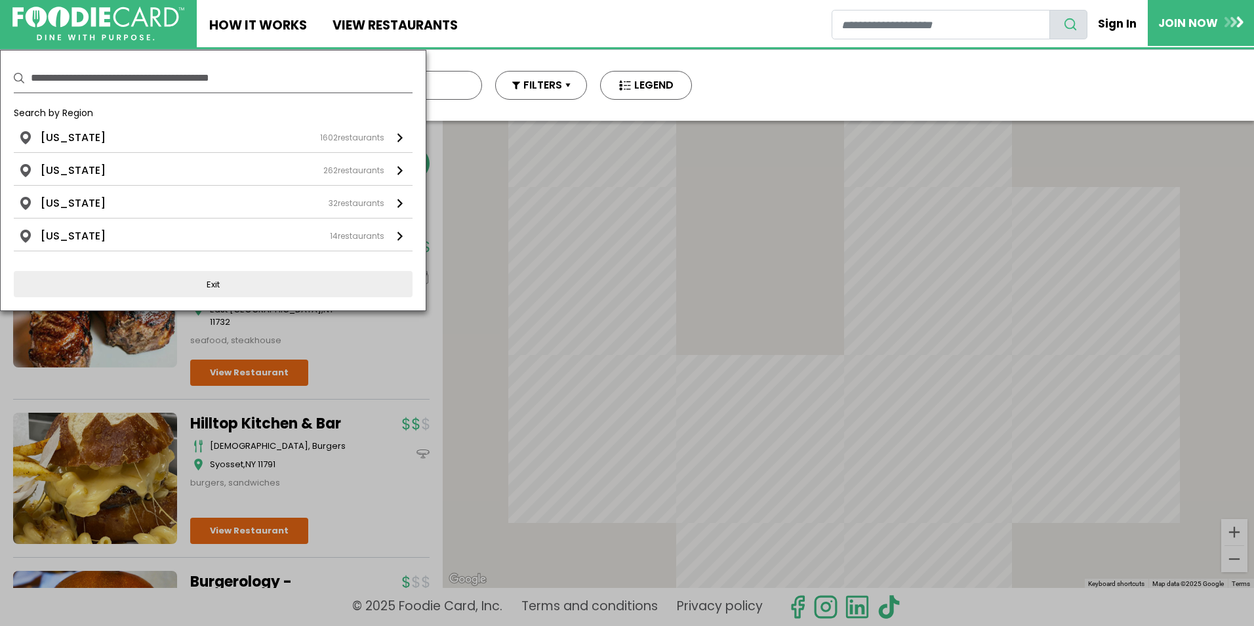
click at [232, 76] on input "text" at bounding box center [222, 78] width 382 height 29
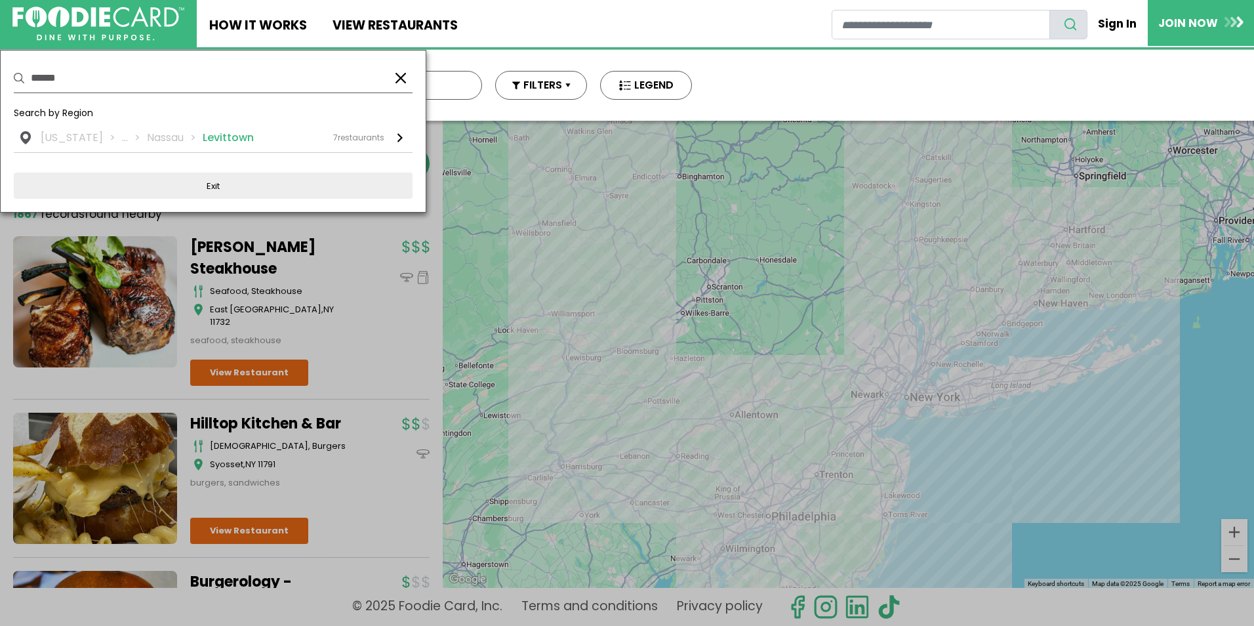
type input "******"
click at [222, 135] on li "Levittown" at bounding box center [228, 138] width 51 height 16
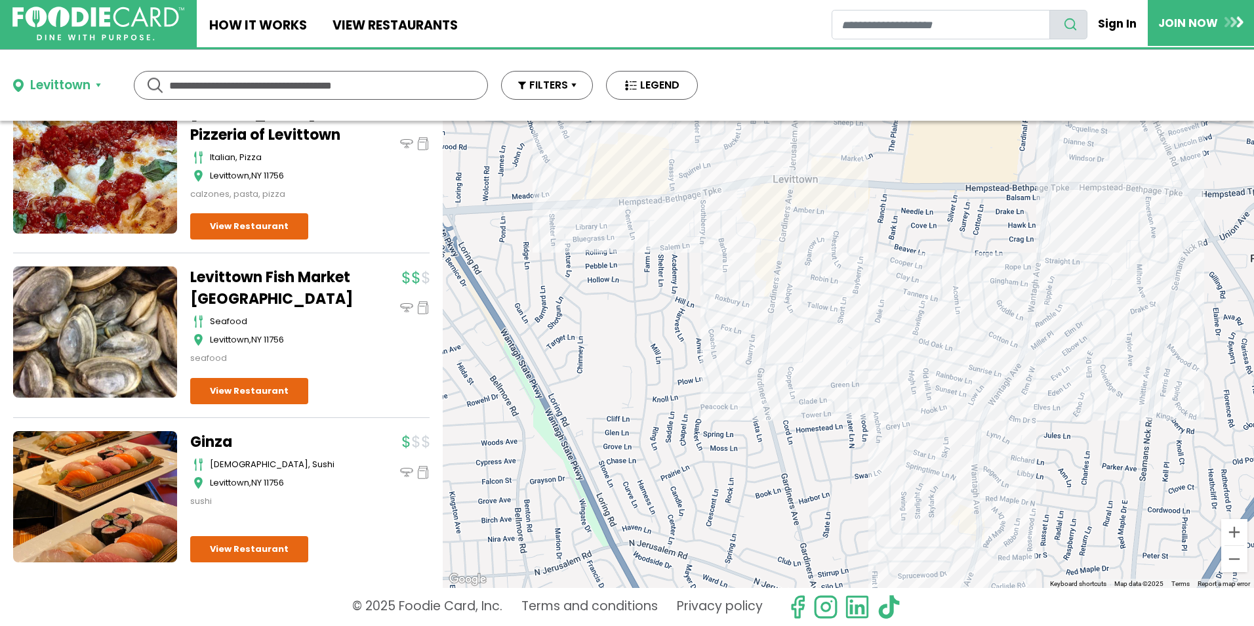
scroll to position [792, 0]
